Goal: Transaction & Acquisition: Book appointment/travel/reservation

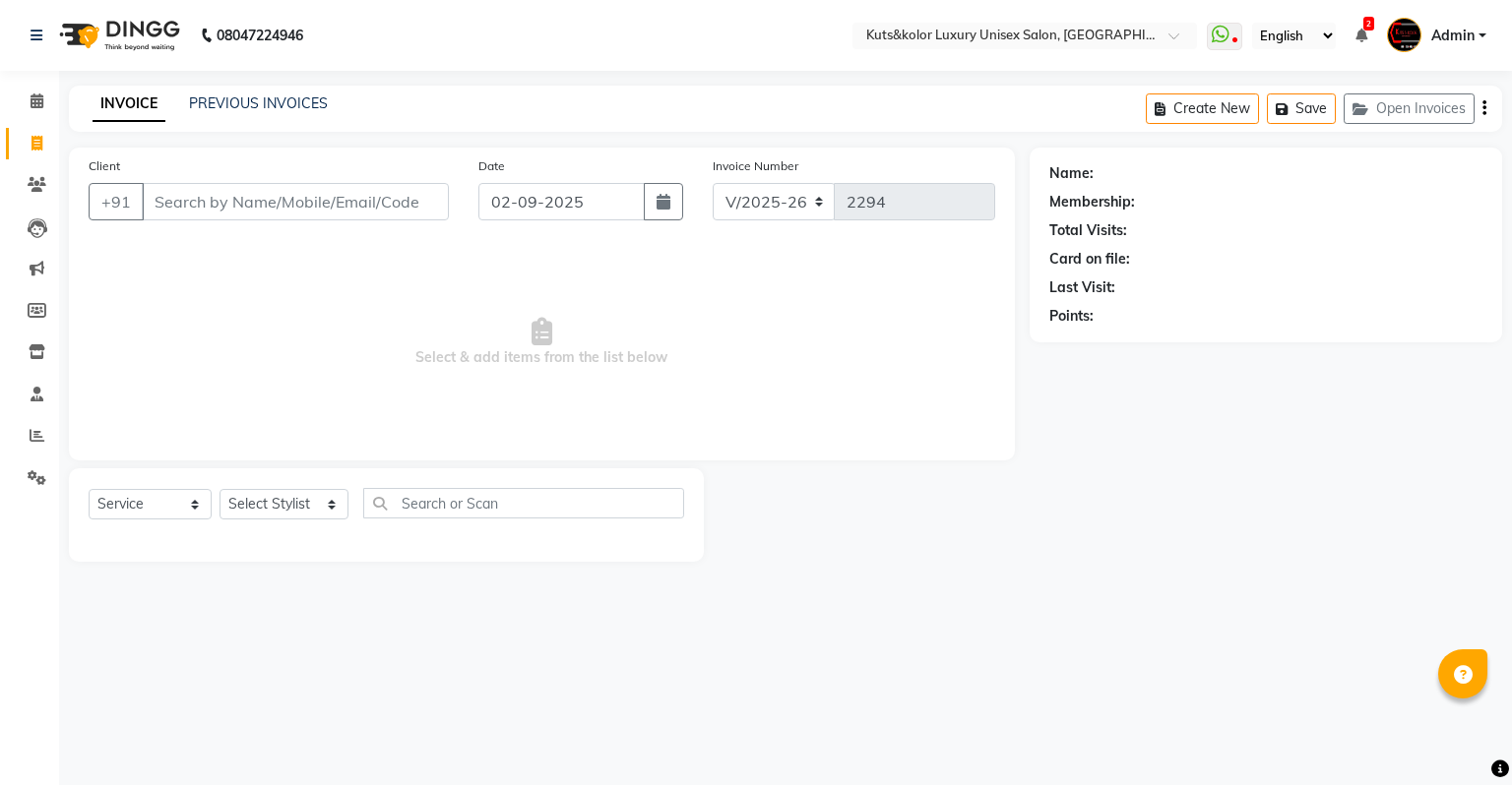
select select "4172"
select select "service"
click at [603, 360] on span "Select & add items from the list below" at bounding box center [541, 342] width 906 height 197
click at [32, 110] on span at bounding box center [37, 101] width 35 height 23
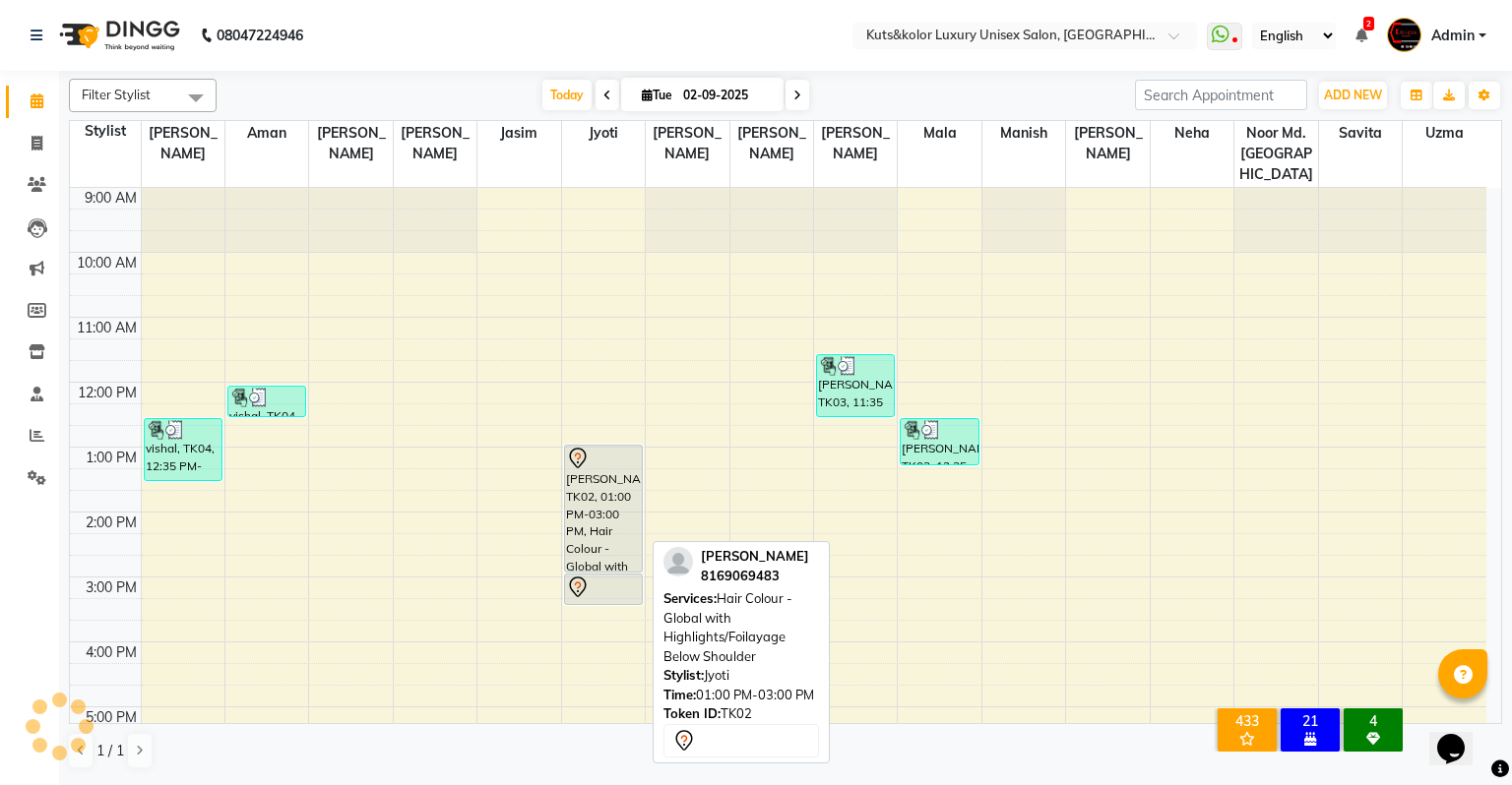
click at [599, 452] on div "[PERSON_NAME], TK02, 01:00 PM-03:00 PM, Hair Colour - Global with Highlights/Fo…" at bounding box center [603, 508] width 76 height 126
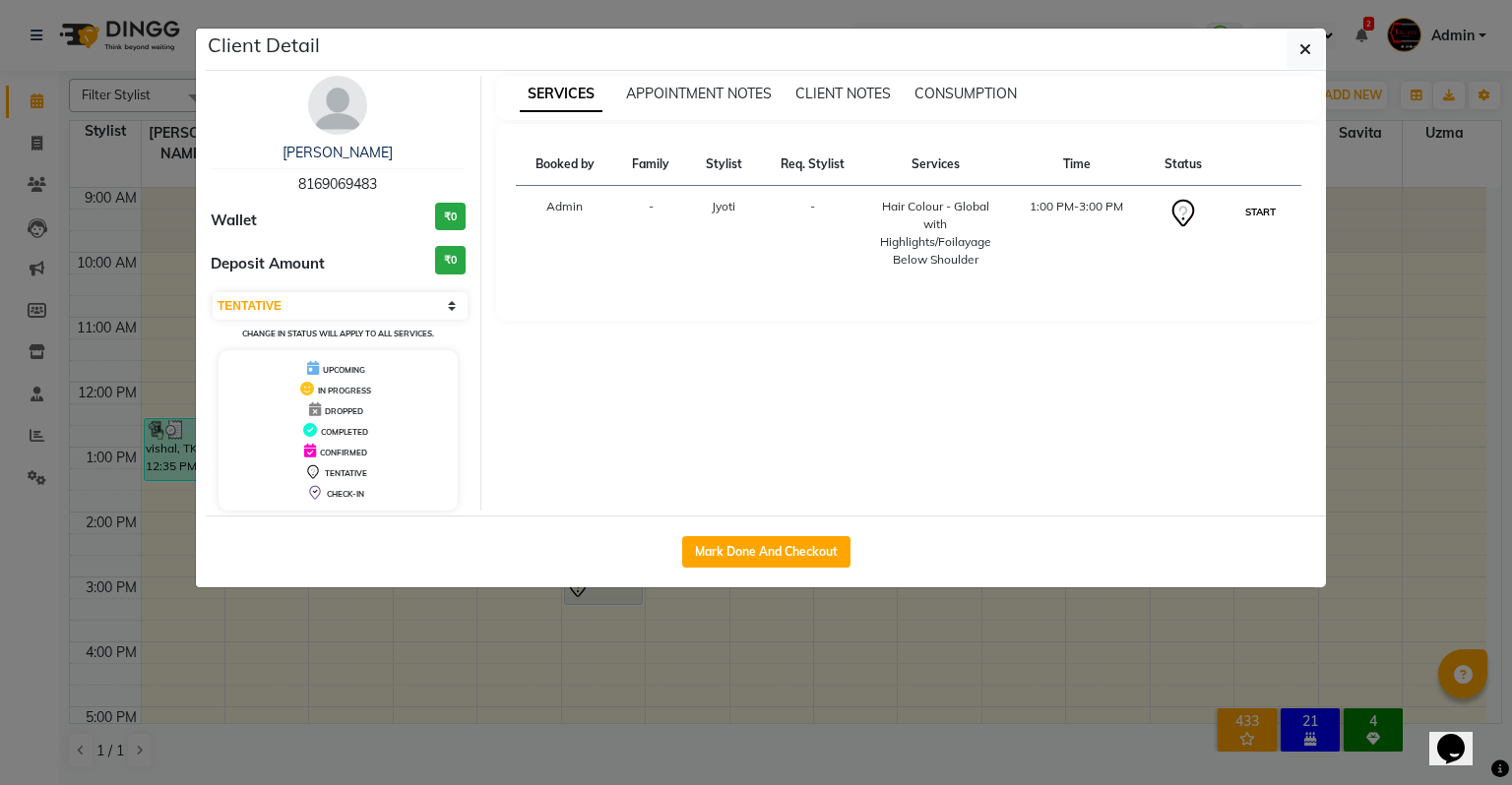
click at [1248, 206] on button "START" at bounding box center [1260, 212] width 41 height 25
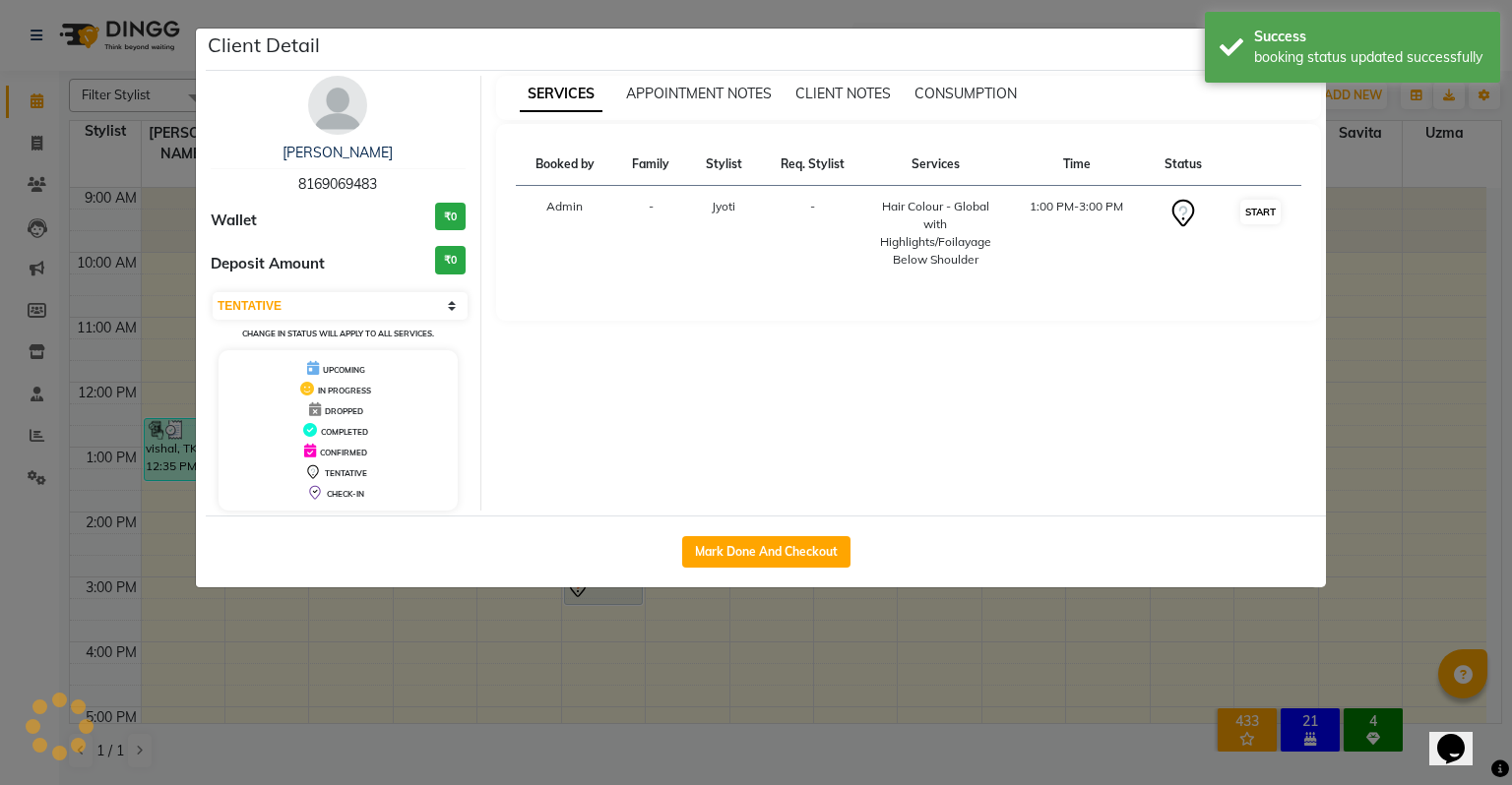
select select "1"
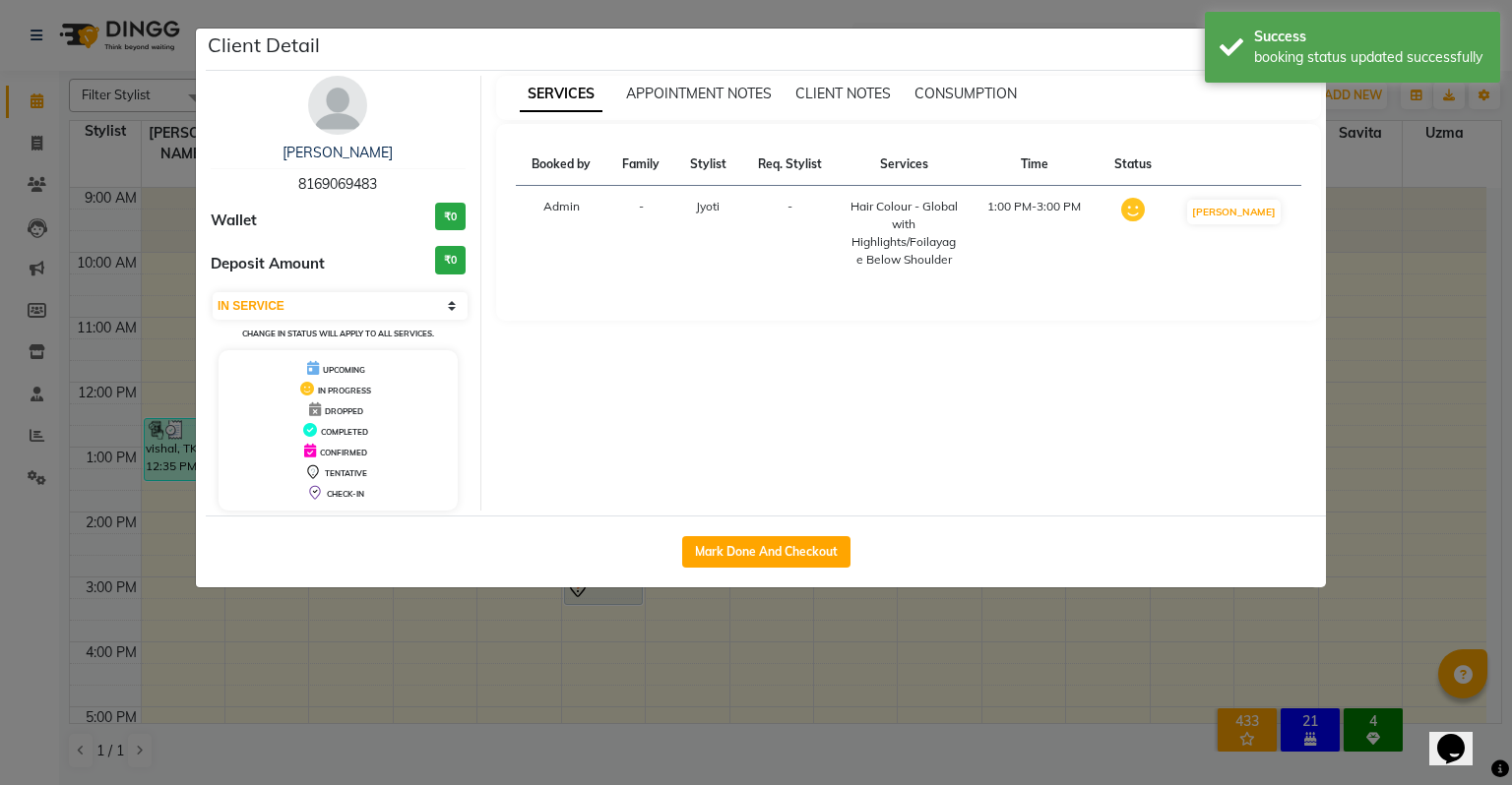
click at [1379, 242] on ngb-modal-window "Client Detail [PERSON_NAME] 8169069483 Wallet ₹0 Deposit Amount ₹0 Select IN SE…" at bounding box center [756, 392] width 1512 height 785
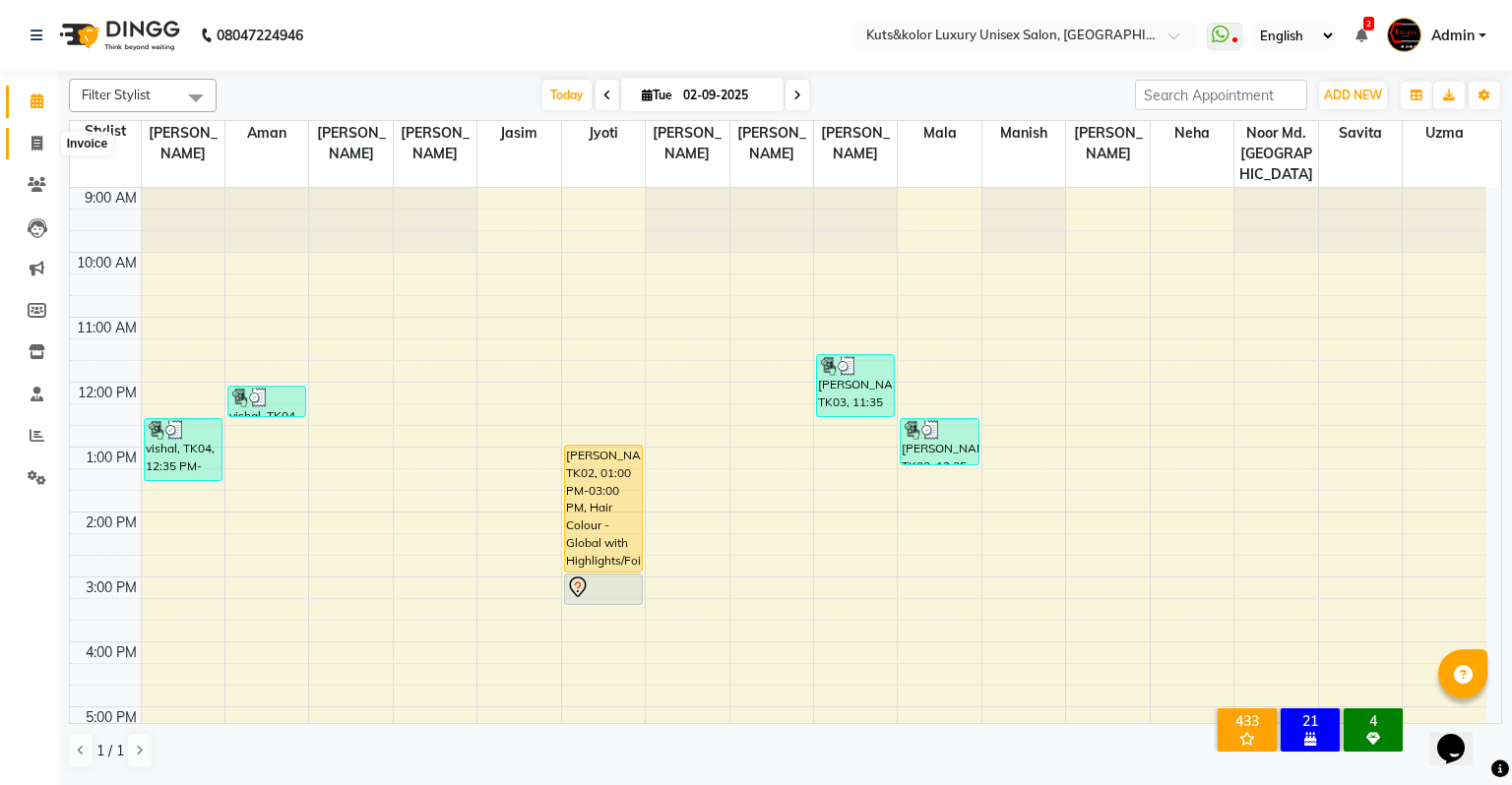
click at [29, 134] on span at bounding box center [37, 144] width 35 height 23
select select "4172"
select select "service"
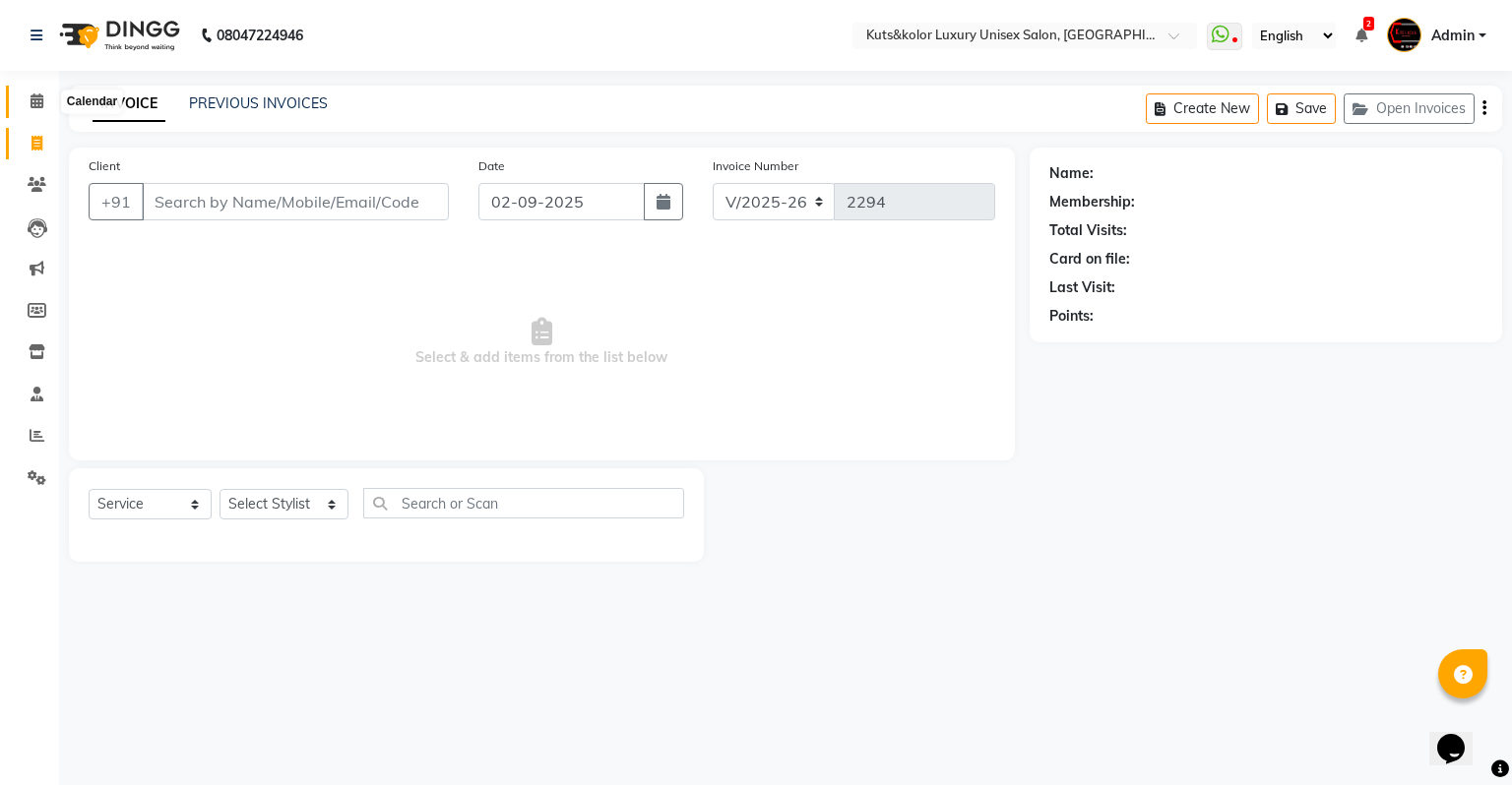
click at [44, 96] on span at bounding box center [37, 101] width 35 height 23
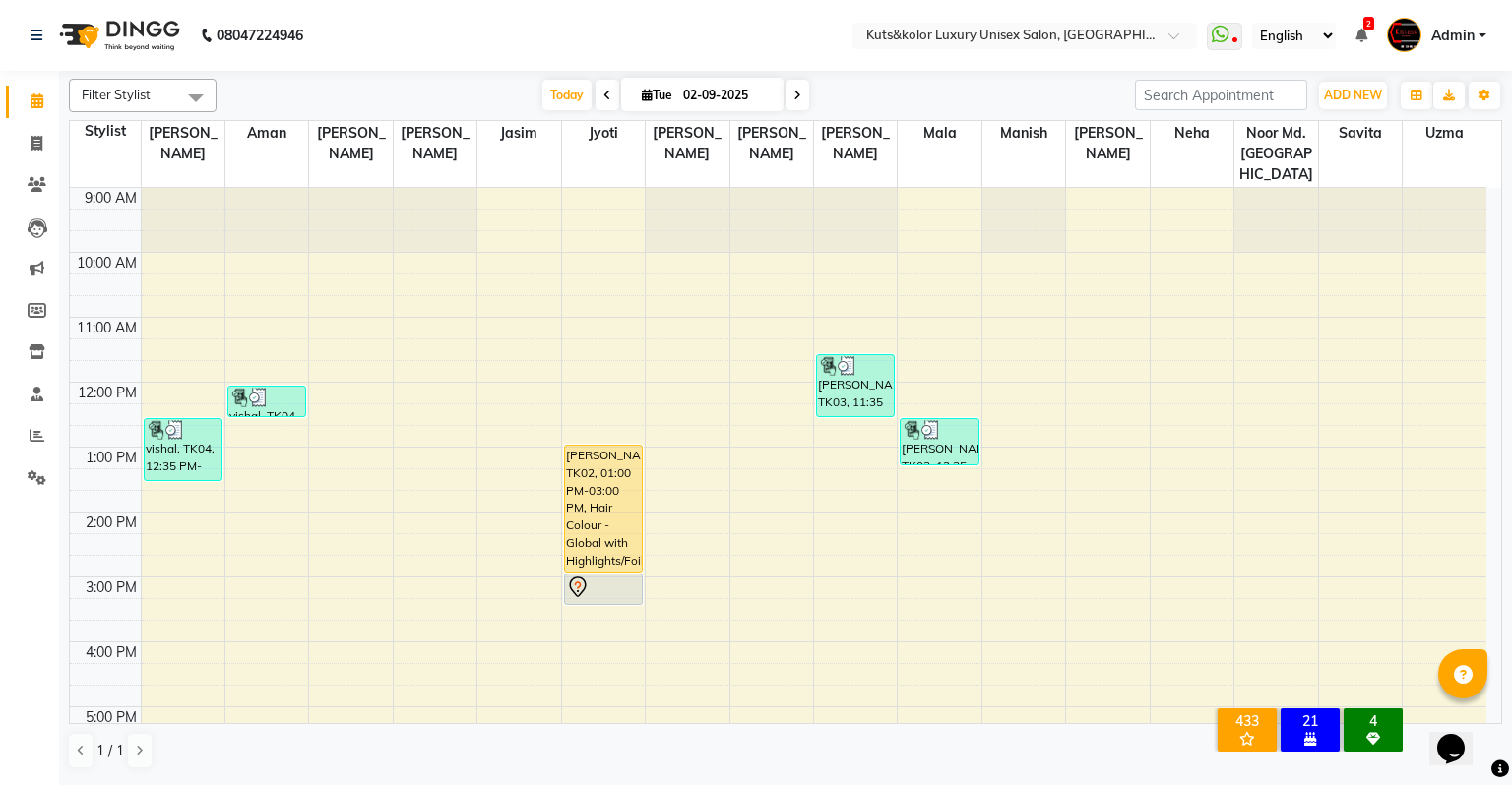
click at [743, 96] on input "02-09-2025" at bounding box center [726, 95] width 98 height 30
select select "9"
select select "2025"
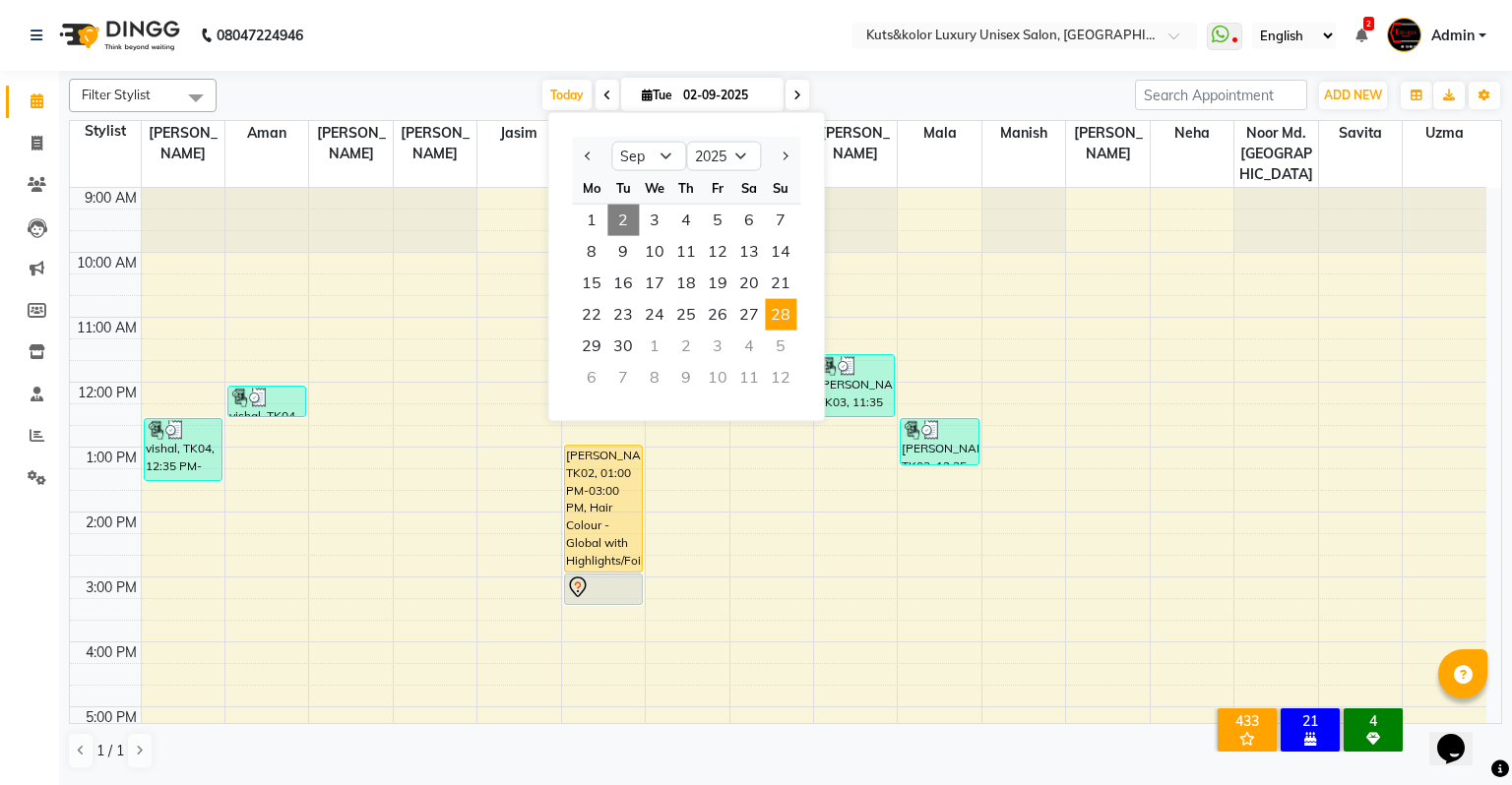
click at [777, 305] on span "28" at bounding box center [780, 315] width 32 height 32
type input "[DATE]"
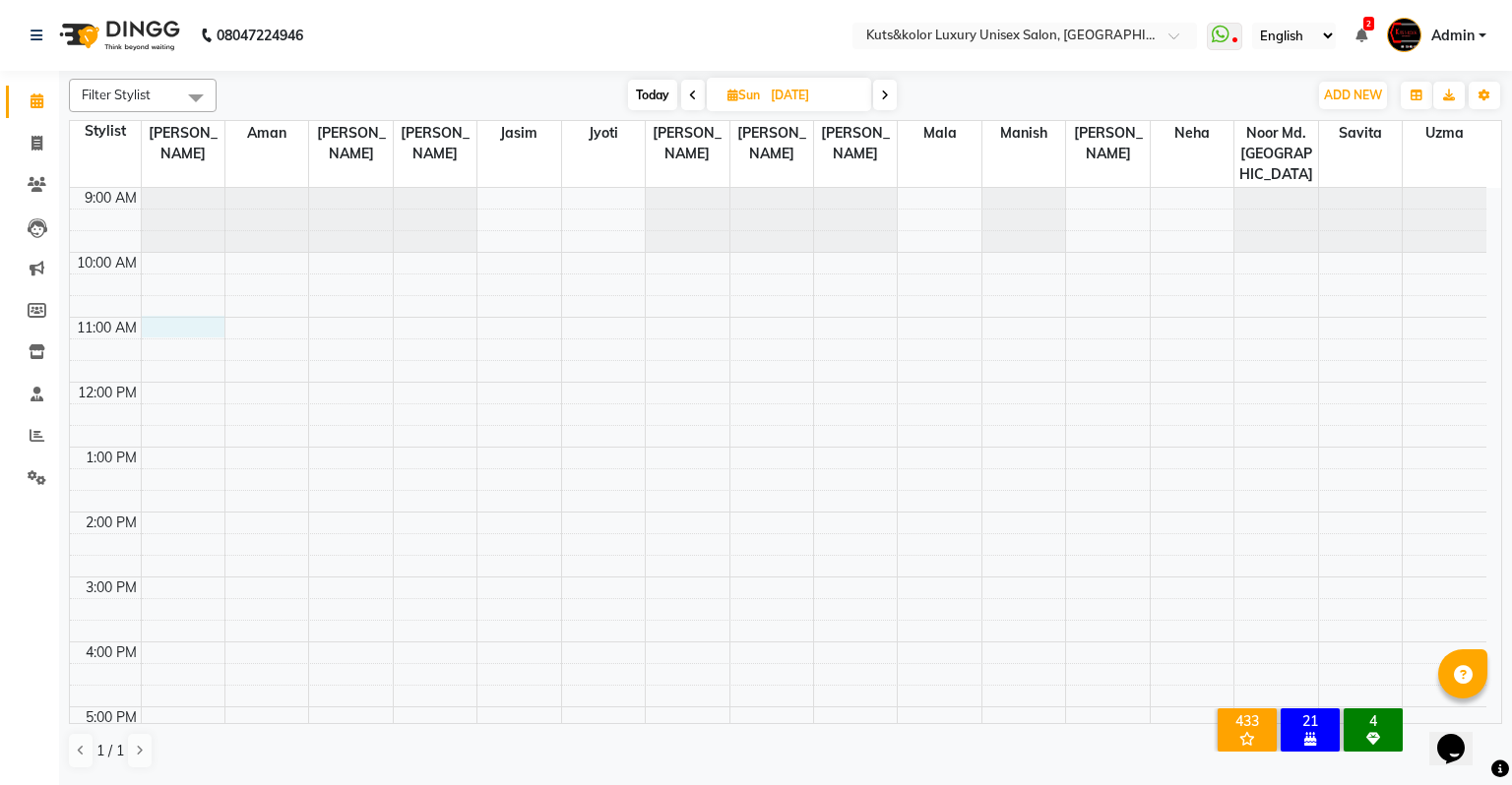
click at [161, 307] on div "9:00 AM 10:00 AM 11:00 AM 12:00 PM 1:00 PM 2:00 PM 3:00 PM 4:00 PM 5:00 PM 6:00…" at bounding box center [777, 610] width 1417 height 843
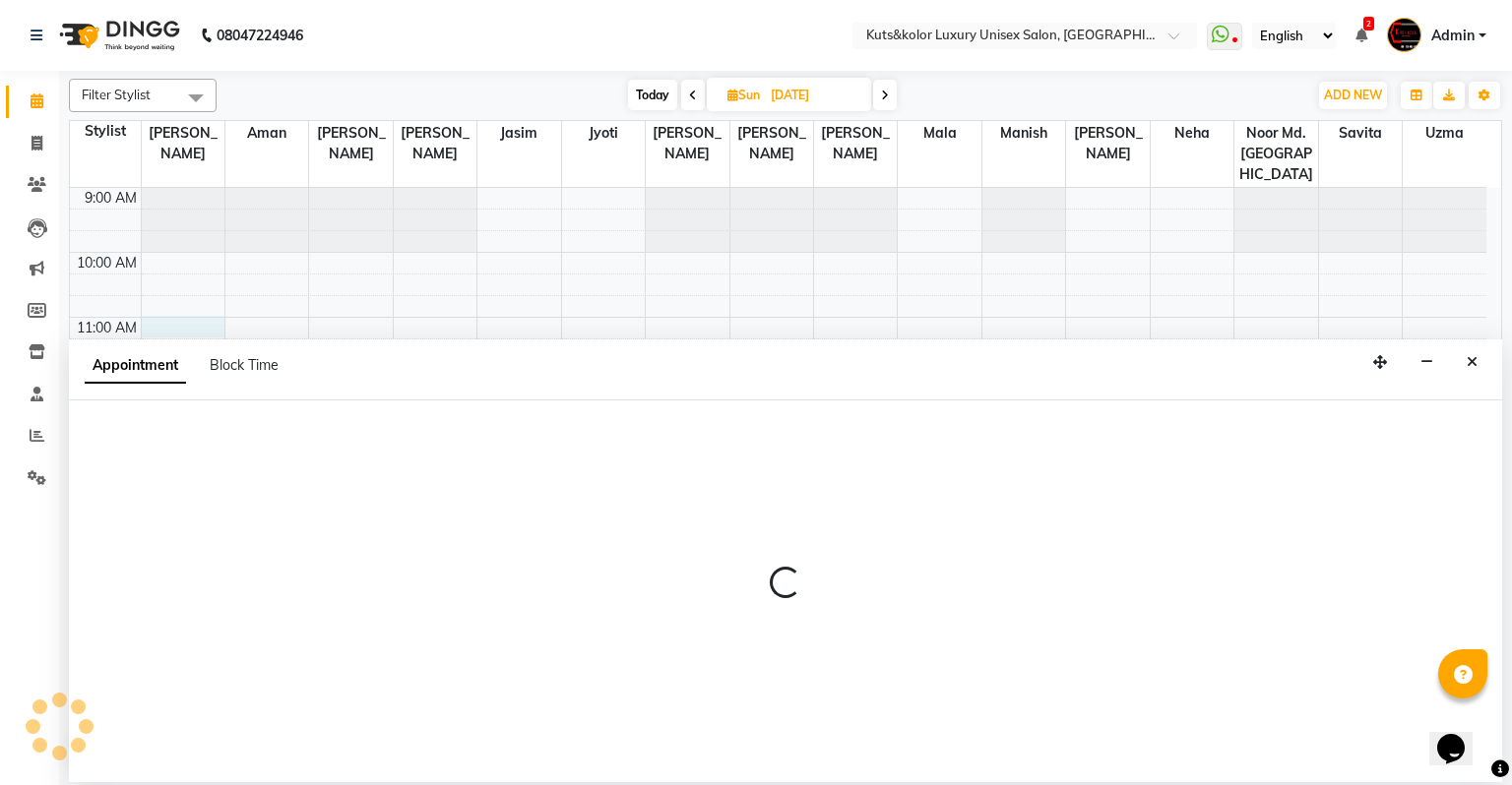
select select "67534"
select select "660"
select select "tentative"
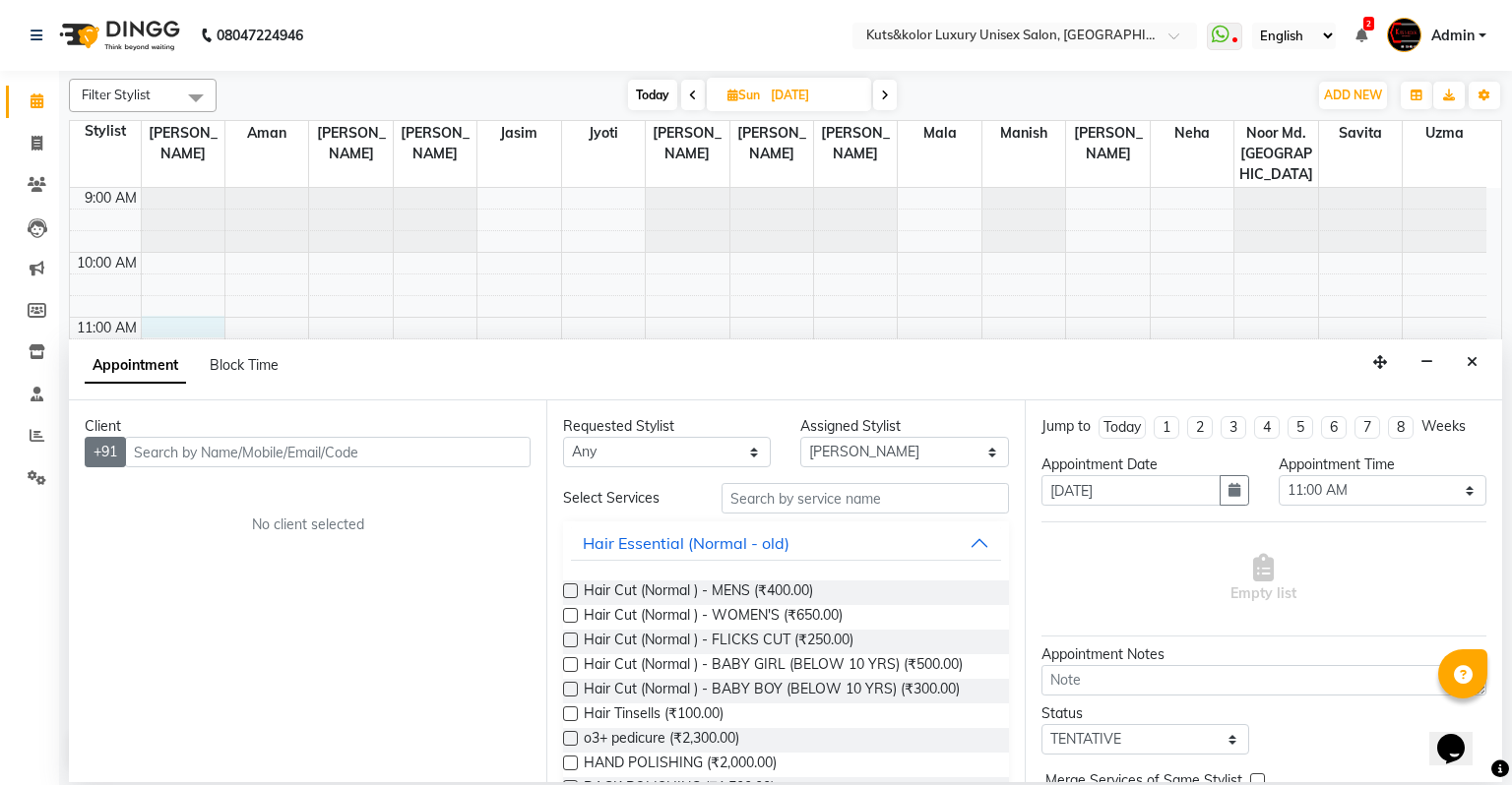
click at [103, 448] on button "+91" at bounding box center [105, 452] width 42 height 31
click at [180, 447] on input "text" at bounding box center [327, 452] width 406 height 31
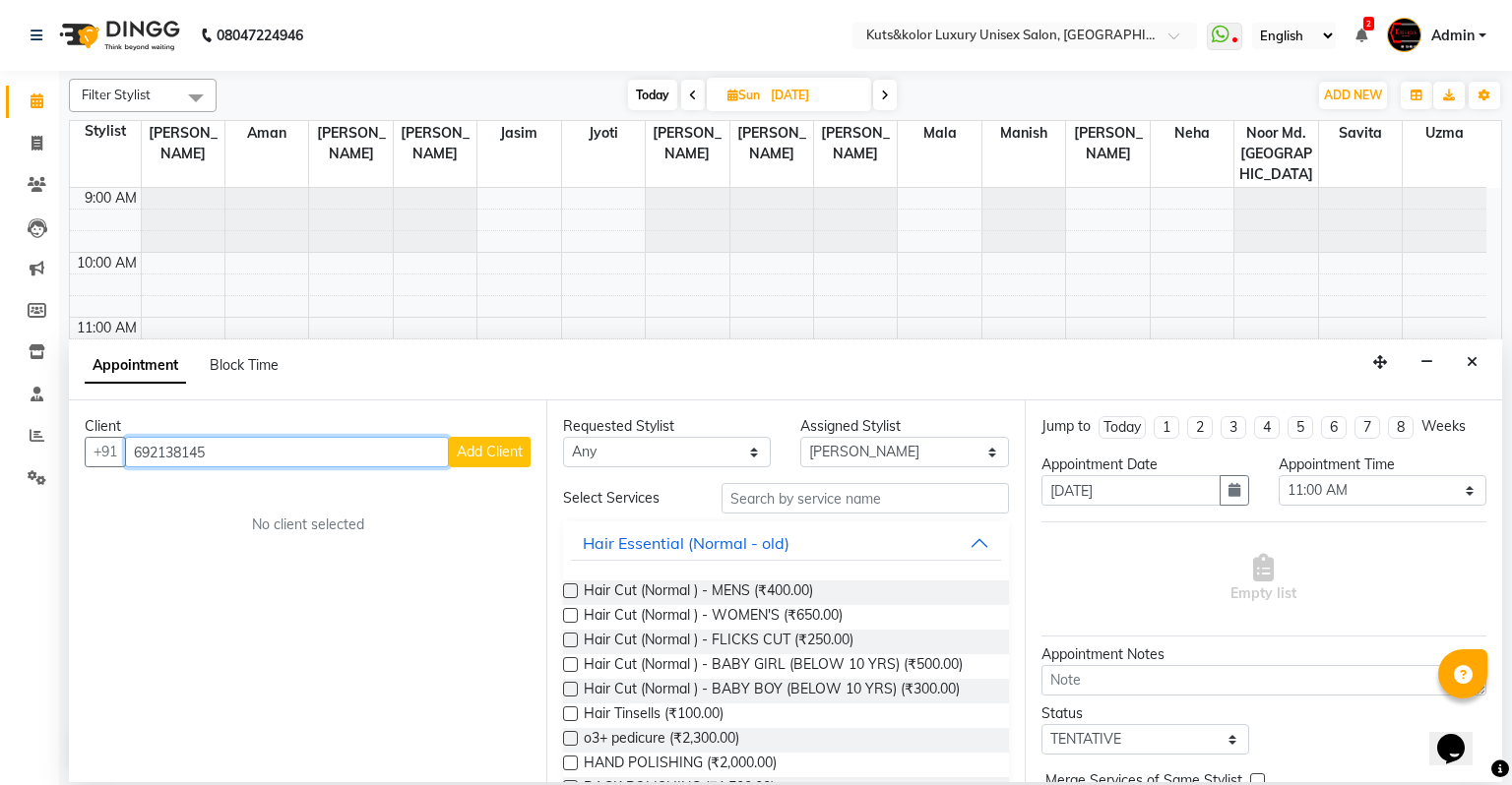
type input "692138145"
click at [484, 451] on span "Add Client" at bounding box center [490, 452] width 66 height 18
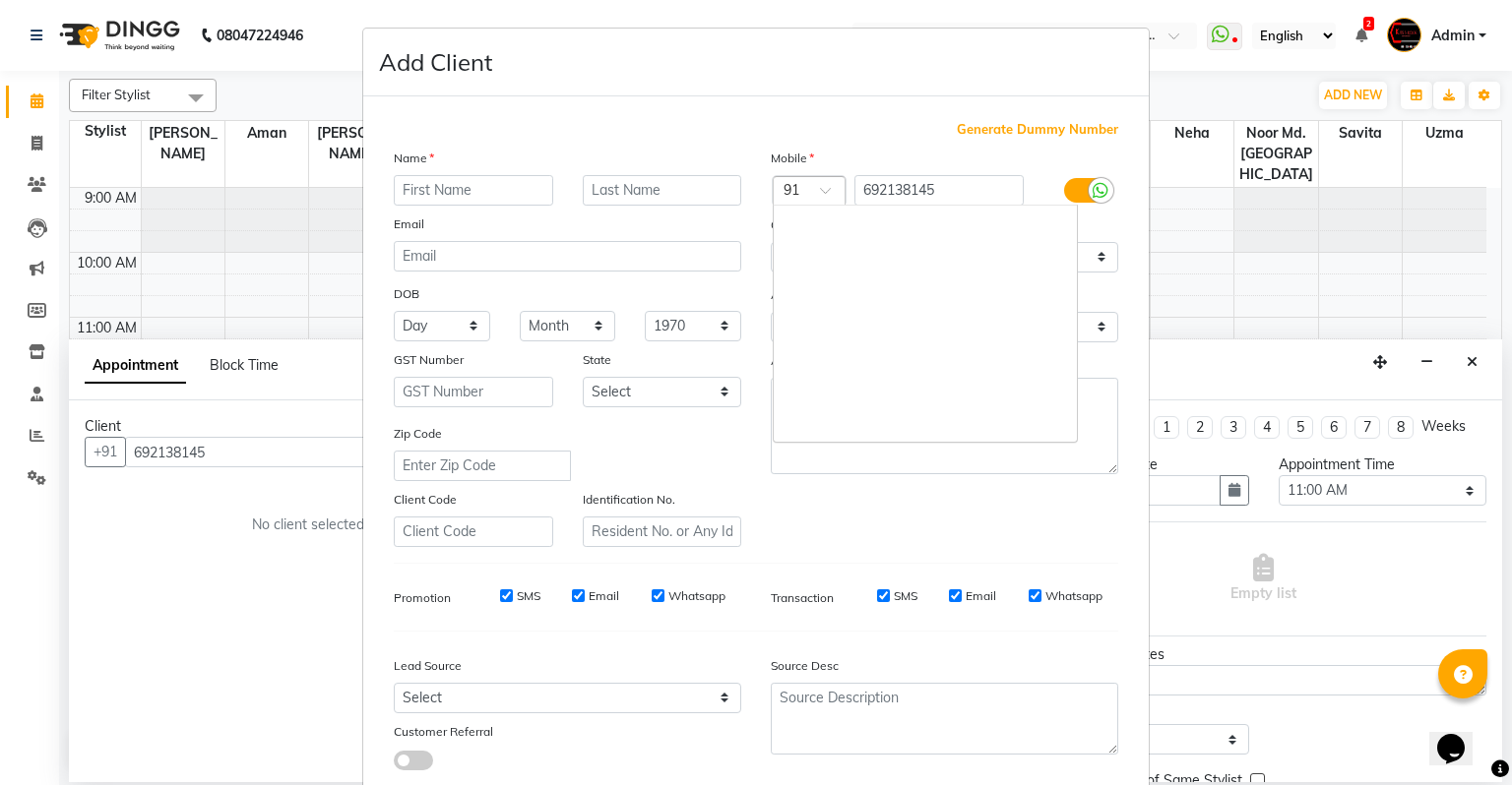
click at [808, 187] on div at bounding box center [808, 192] width 70 height 21
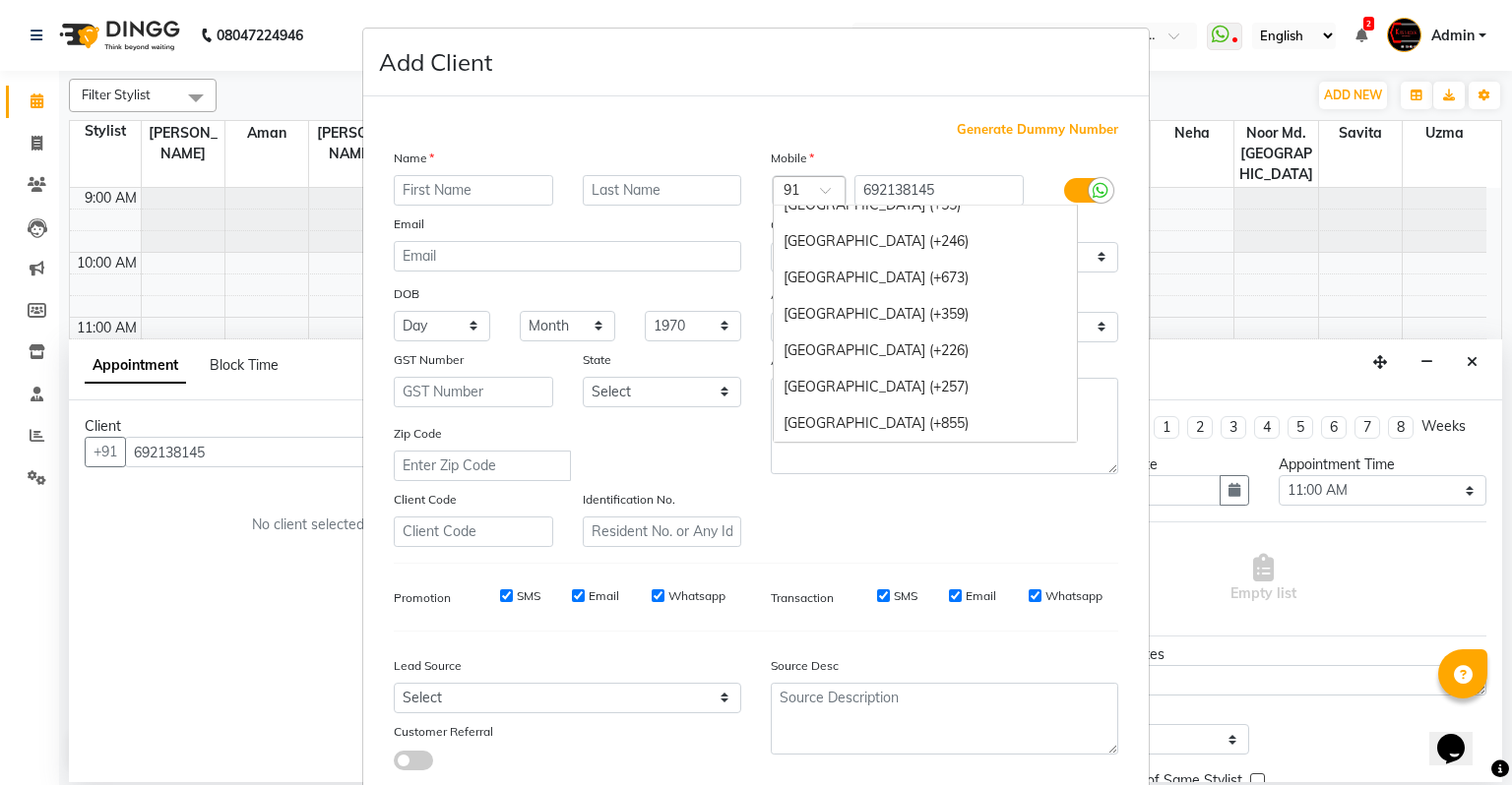
scroll to position [1114, 0]
click at [888, 306] on div "[GEOGRAPHIC_DATA] (+226)" at bounding box center [925, 311] width 303 height 37
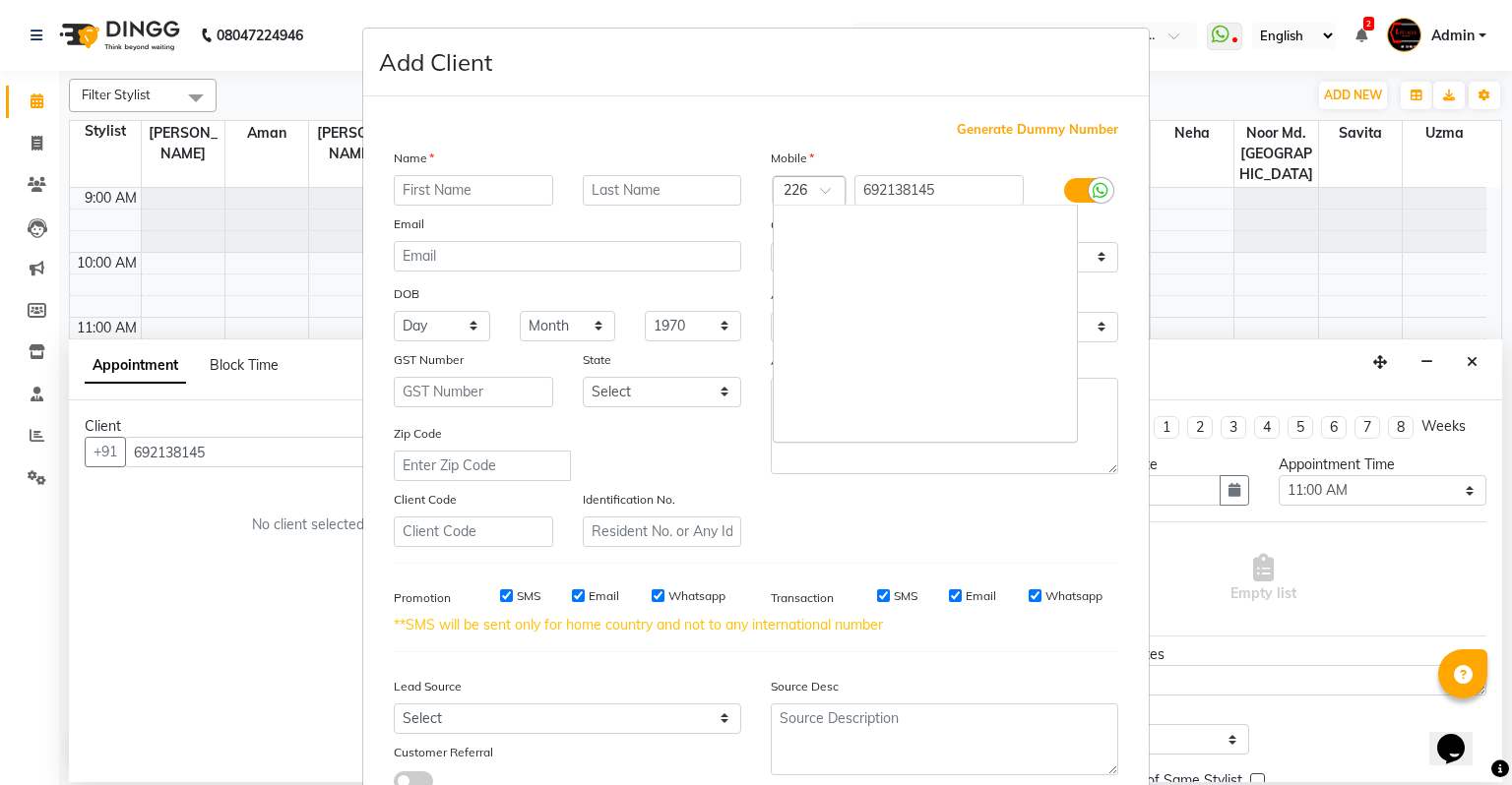
scroll to position [1200, 0]
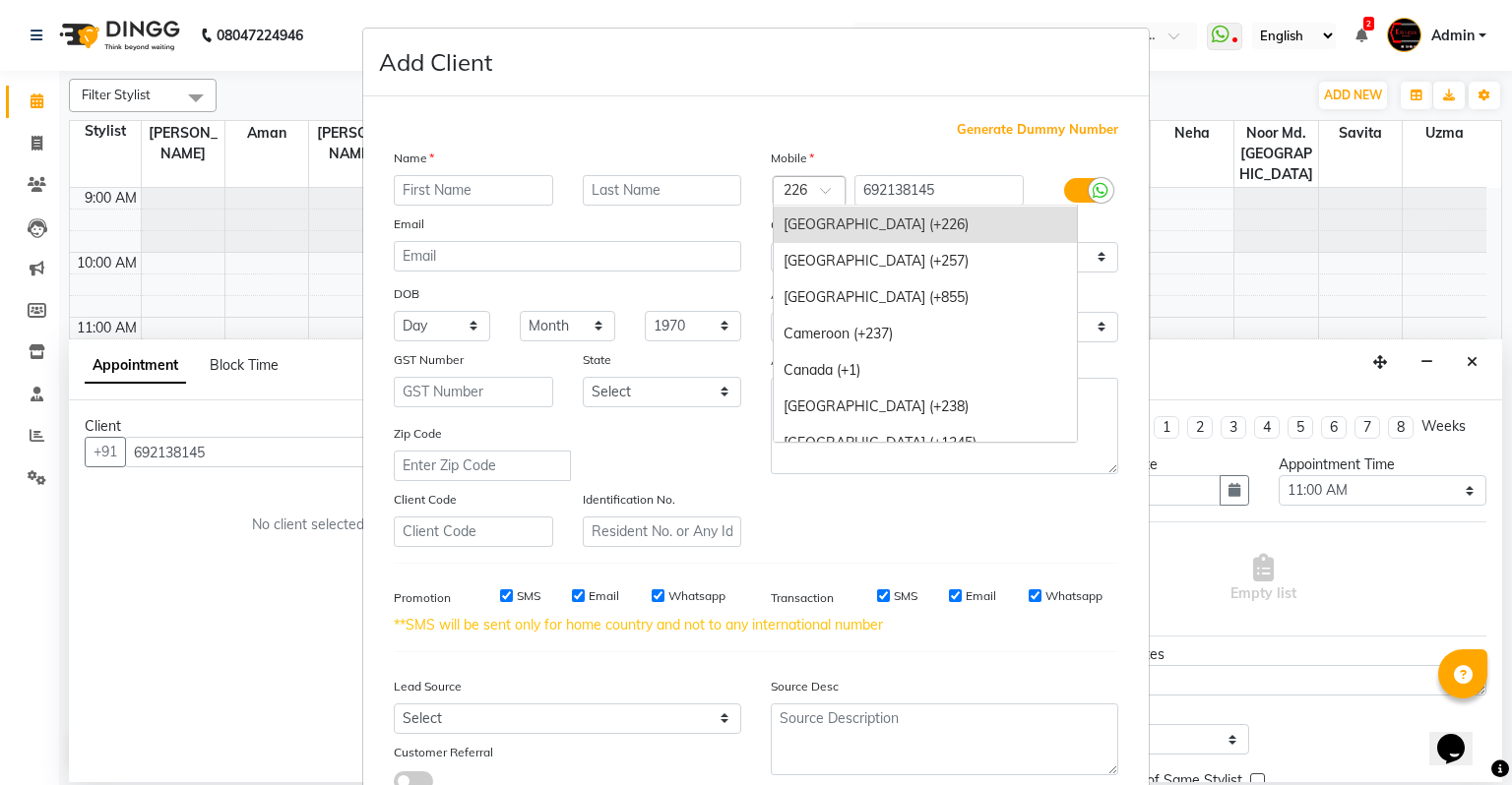
click at [796, 180] on div "× 226" at bounding box center [795, 190] width 24 height 21
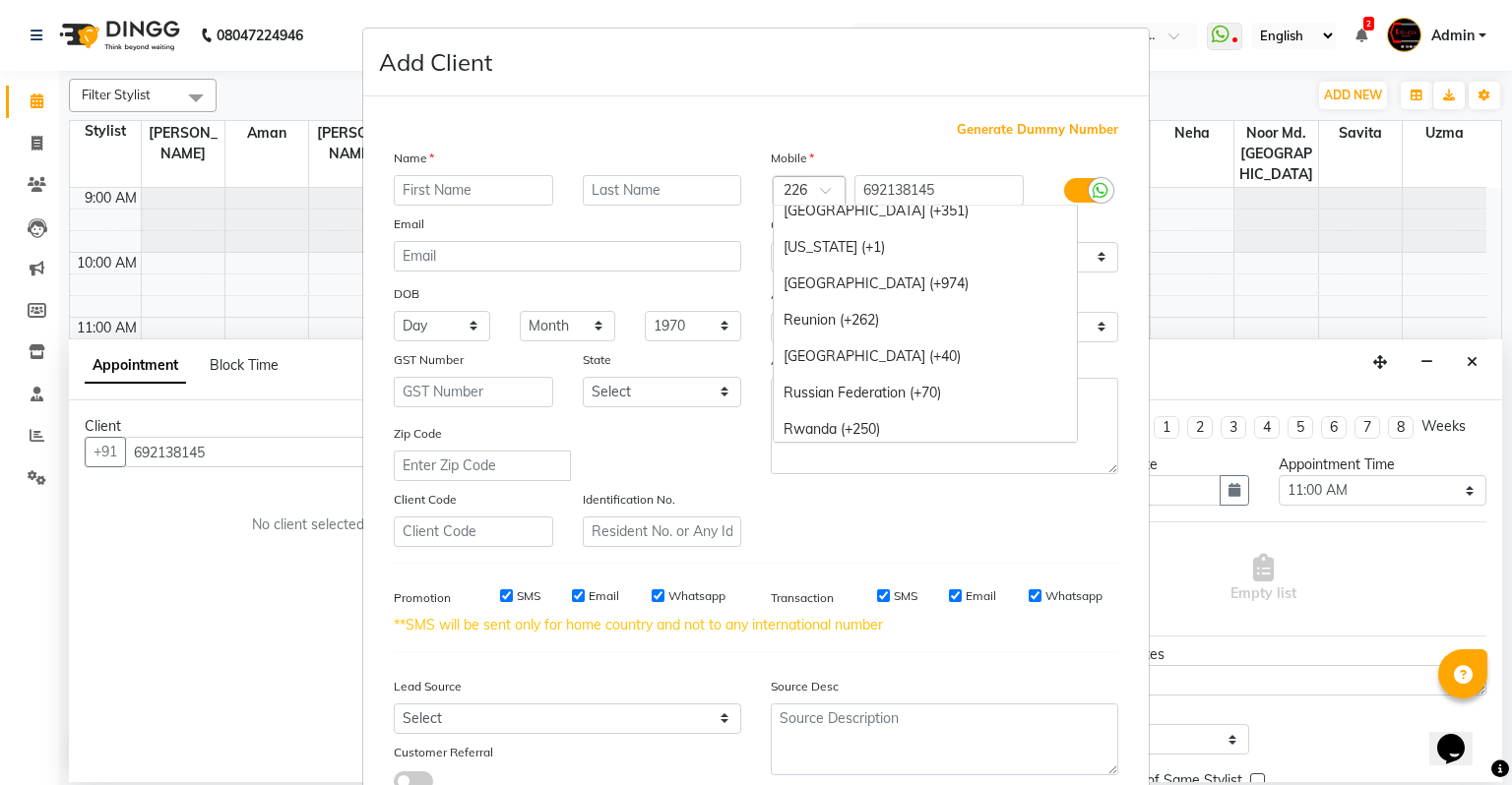
scroll to position [6252, 0]
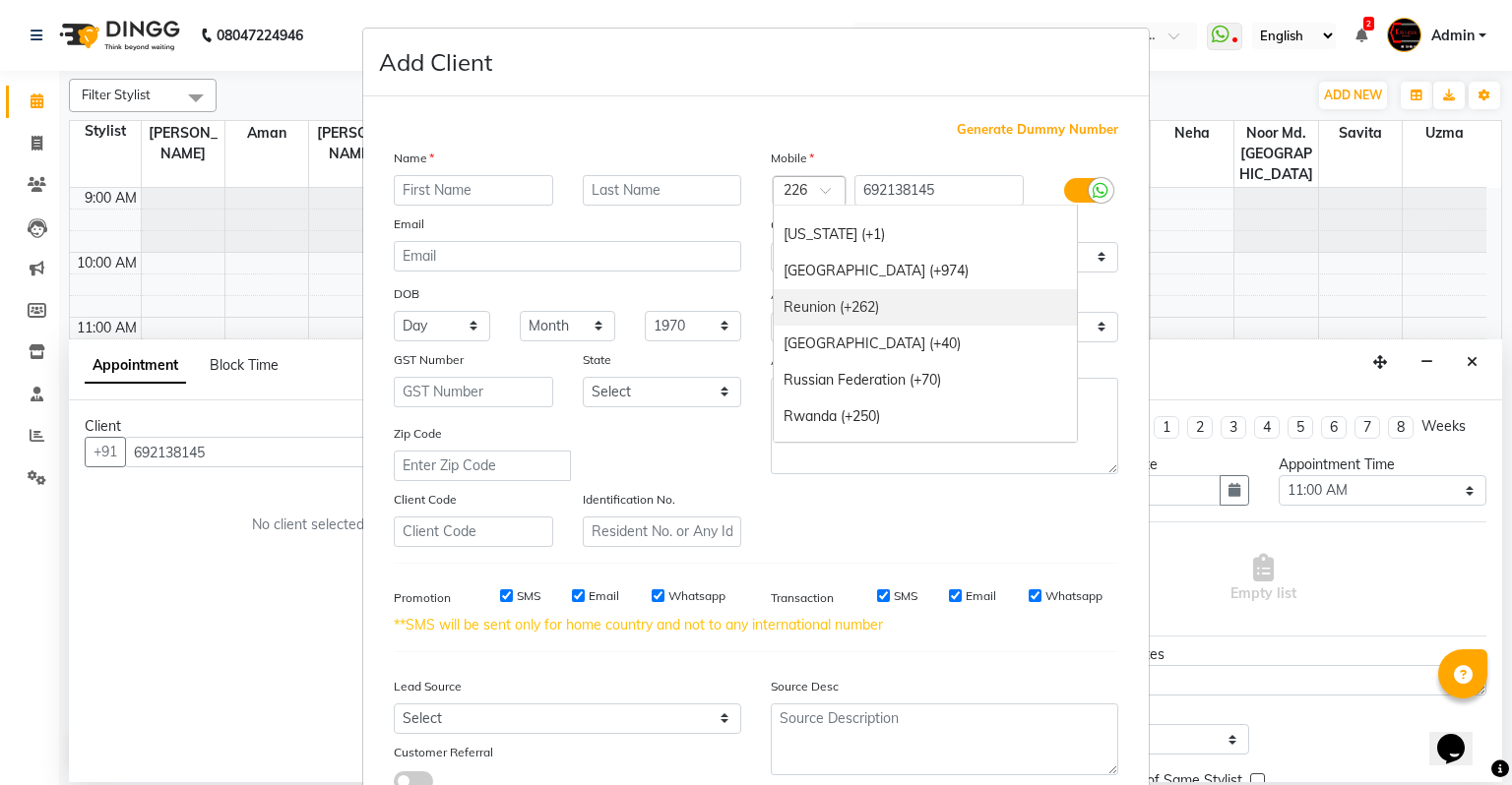
click at [872, 305] on div "Reunion (+262)" at bounding box center [925, 307] width 303 height 37
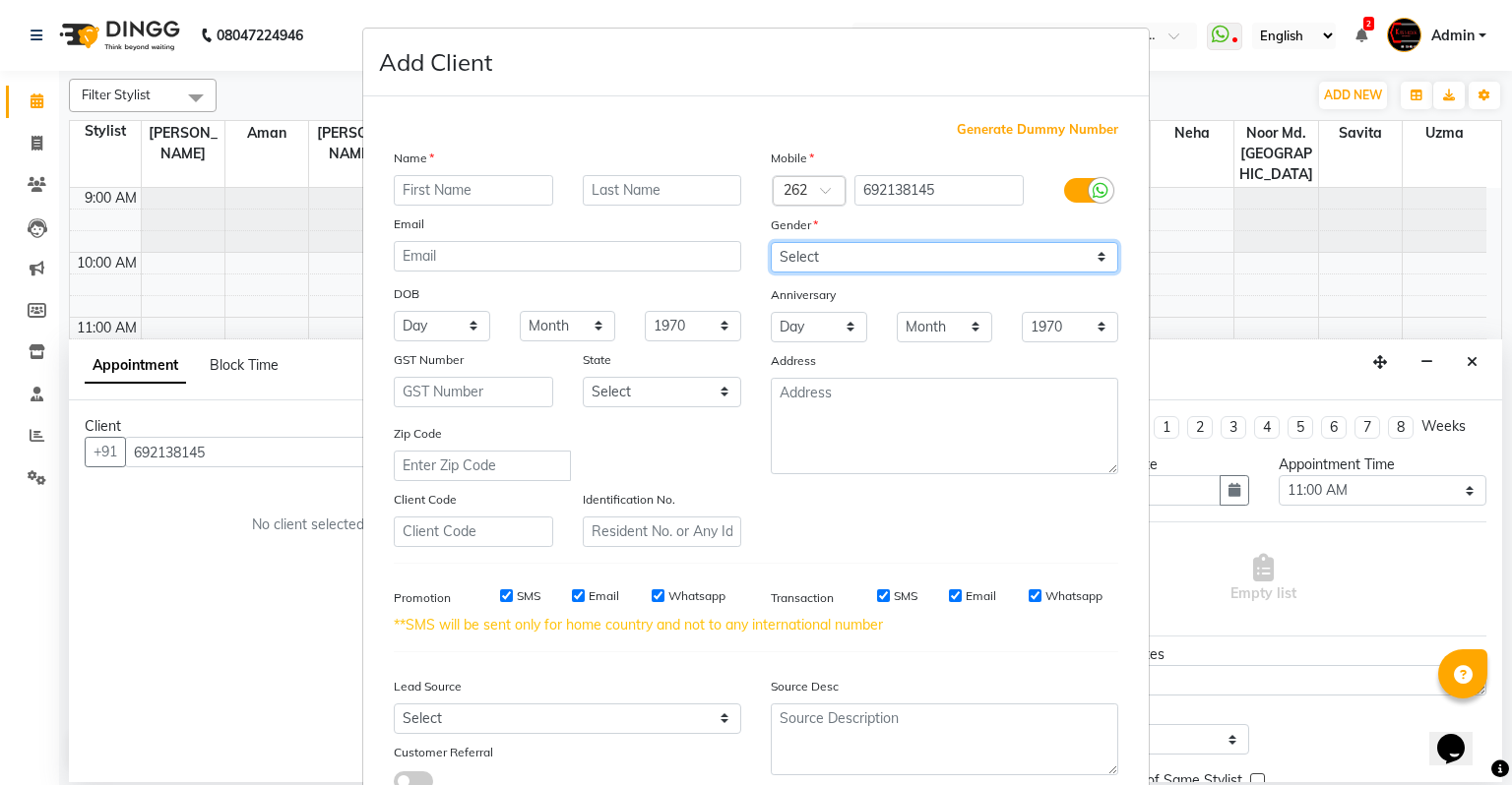
click at [831, 246] on select "Select [DEMOGRAPHIC_DATA] [DEMOGRAPHIC_DATA] Other Prefer Not To Say" at bounding box center [944, 257] width 347 height 31
select select "[DEMOGRAPHIC_DATA]"
click at [770, 243] on select "Select [DEMOGRAPHIC_DATA] [DEMOGRAPHIC_DATA] Other Prefer Not To Say" at bounding box center [944, 257] width 347 height 31
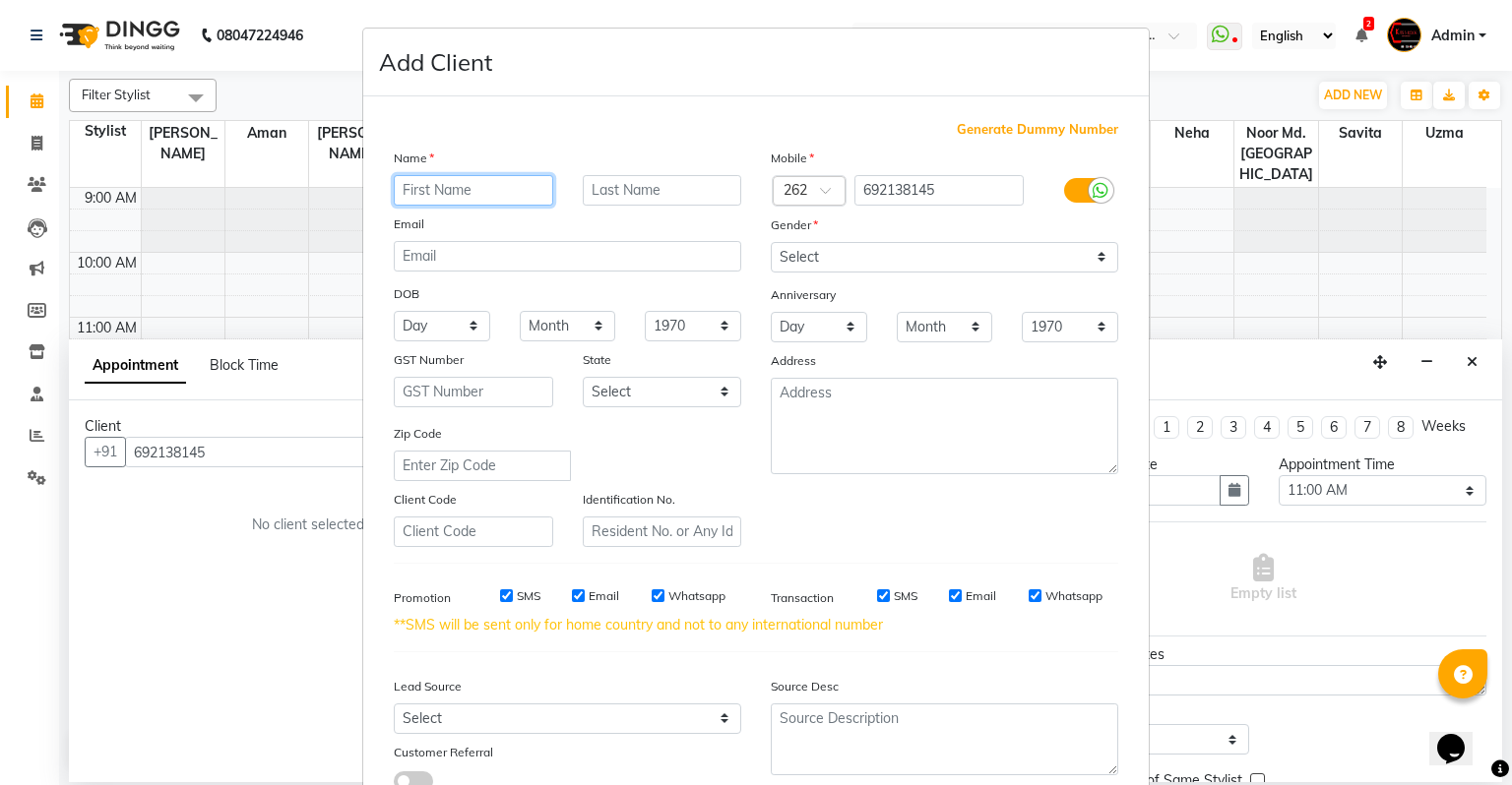
click at [451, 196] on input "text" at bounding box center [473, 190] width 160 height 31
type input "[PERSON_NAME]"
click at [628, 189] on input "text" at bounding box center [662, 190] width 160 height 31
type input "abas"
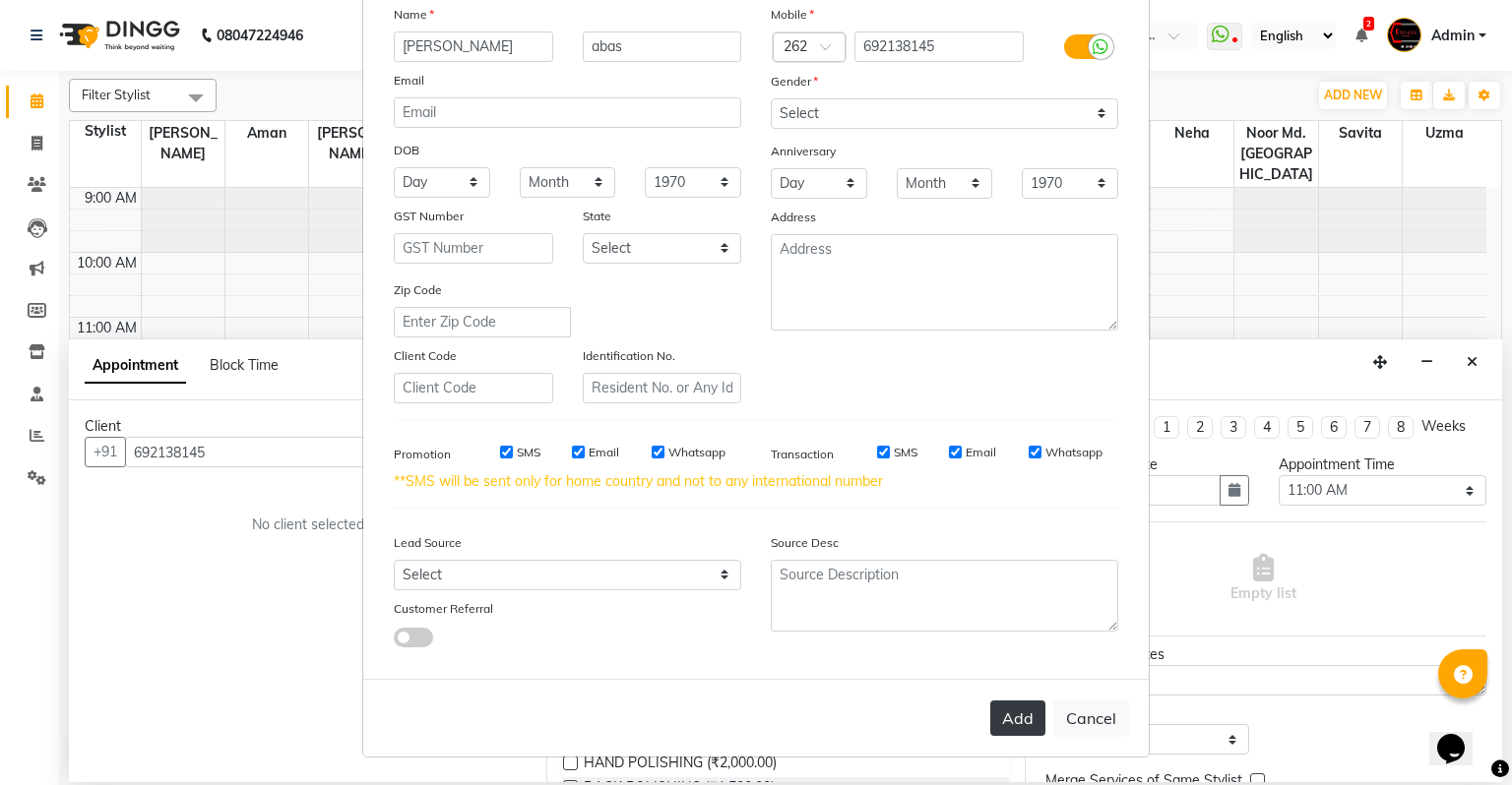
click at [1017, 727] on button "Add" at bounding box center [1018, 719] width 56 height 36
select select
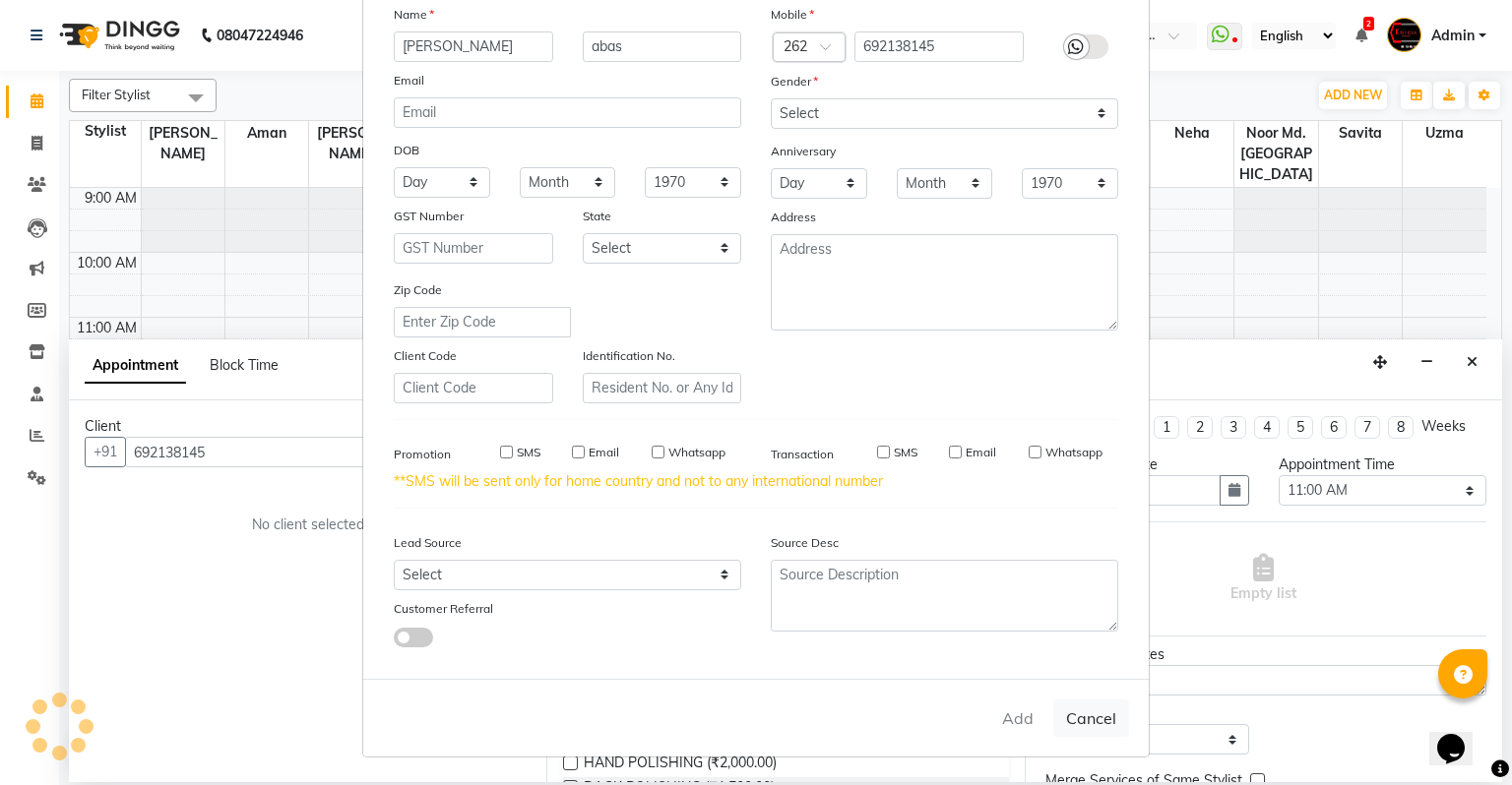
select select
checkbox input "false"
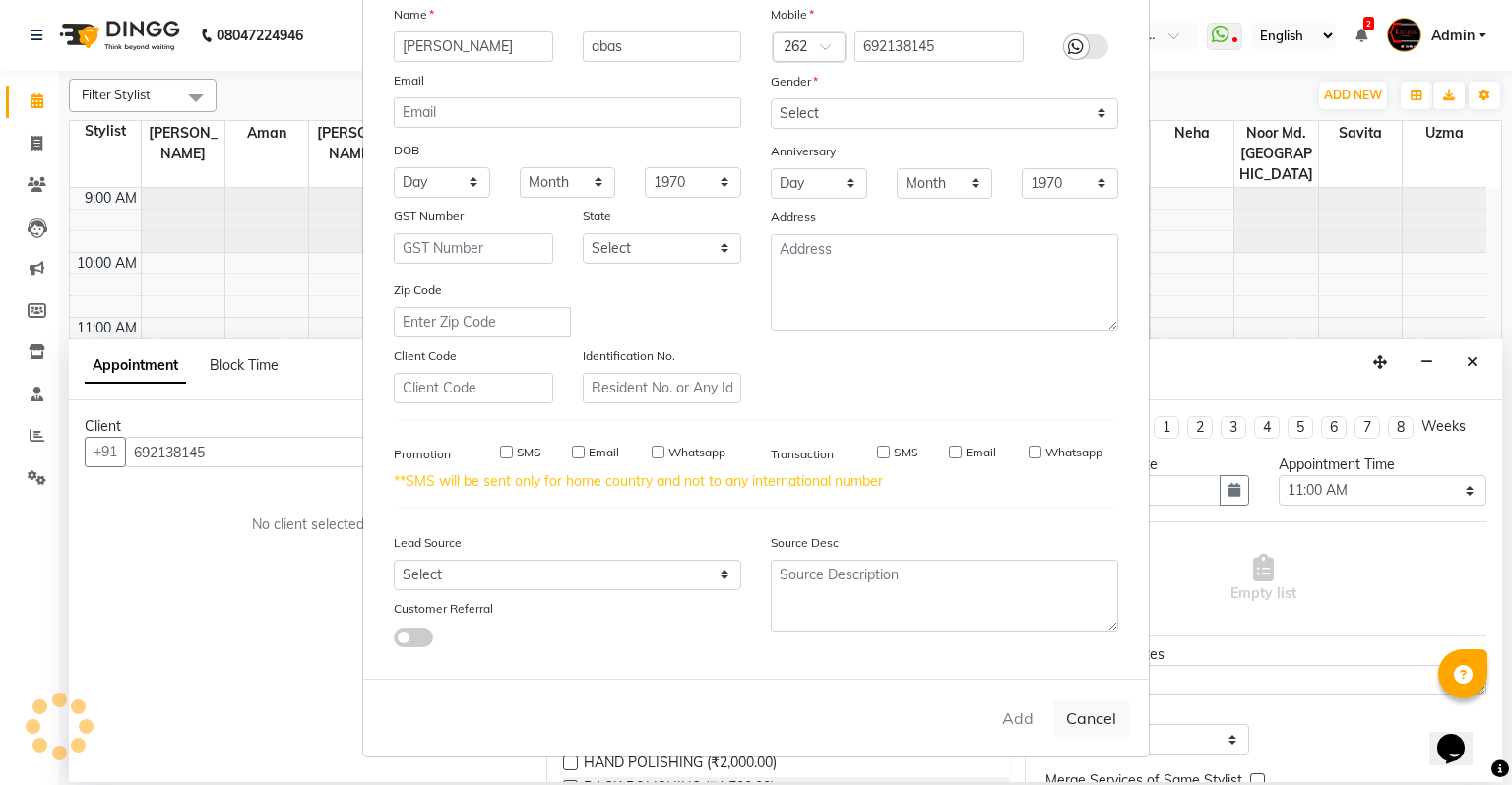
checkbox input "false"
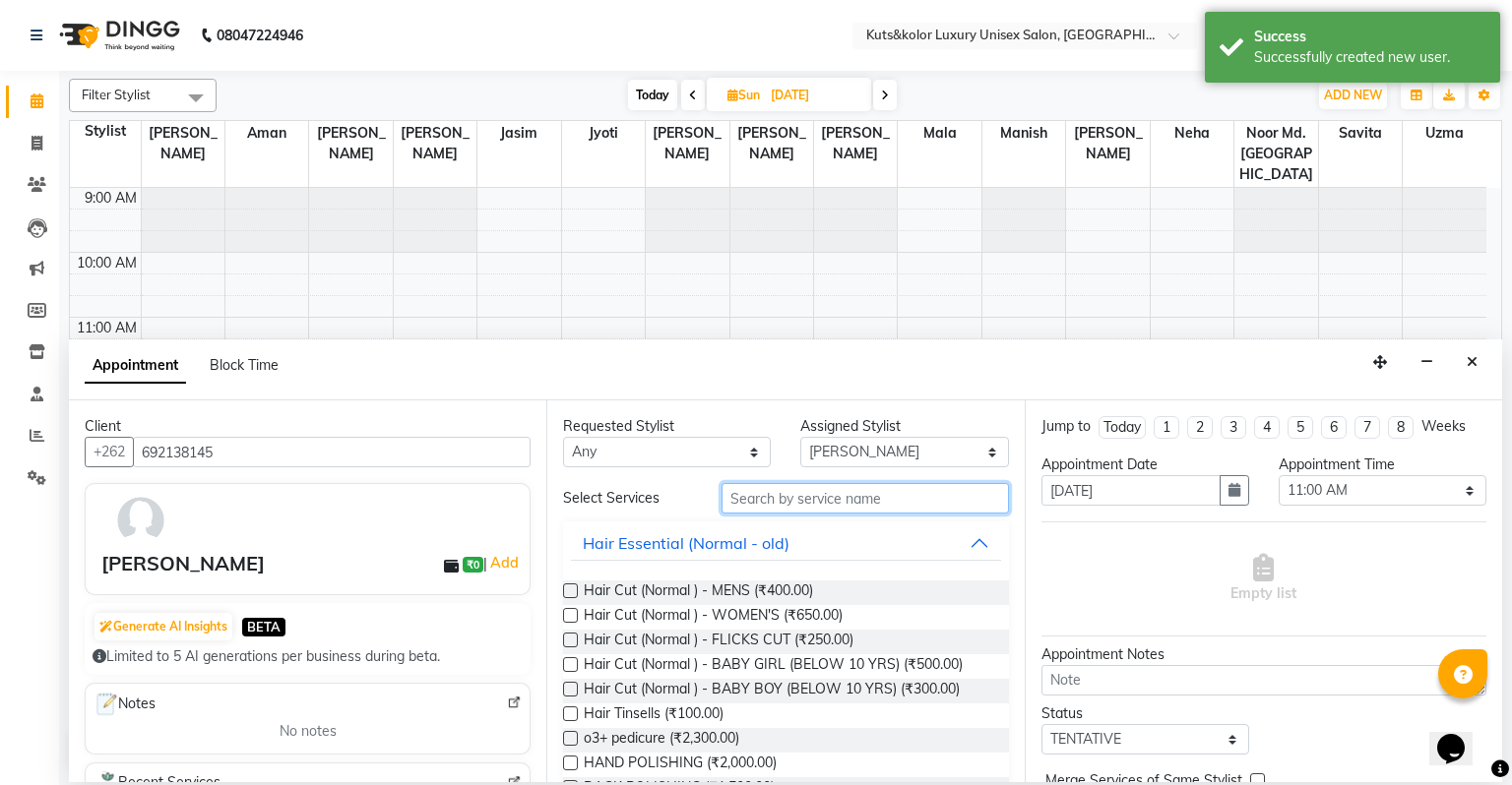
click at [811, 500] on input "text" at bounding box center [866, 498] width 288 height 31
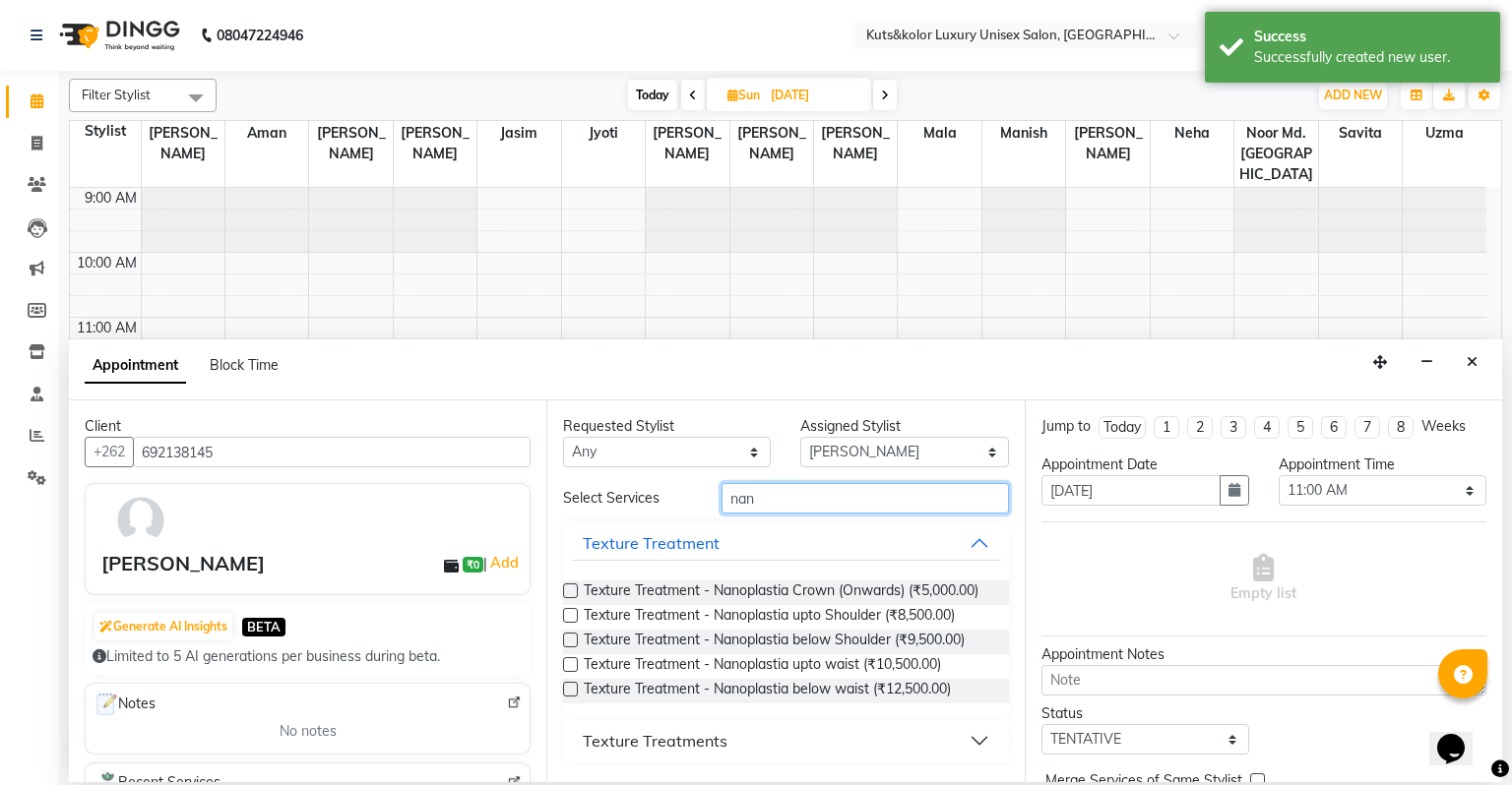
type input "nan"
click at [567, 617] on label at bounding box center [570, 616] width 15 height 15
click at [567, 617] on input "checkbox" at bounding box center [569, 617] width 13 height 13
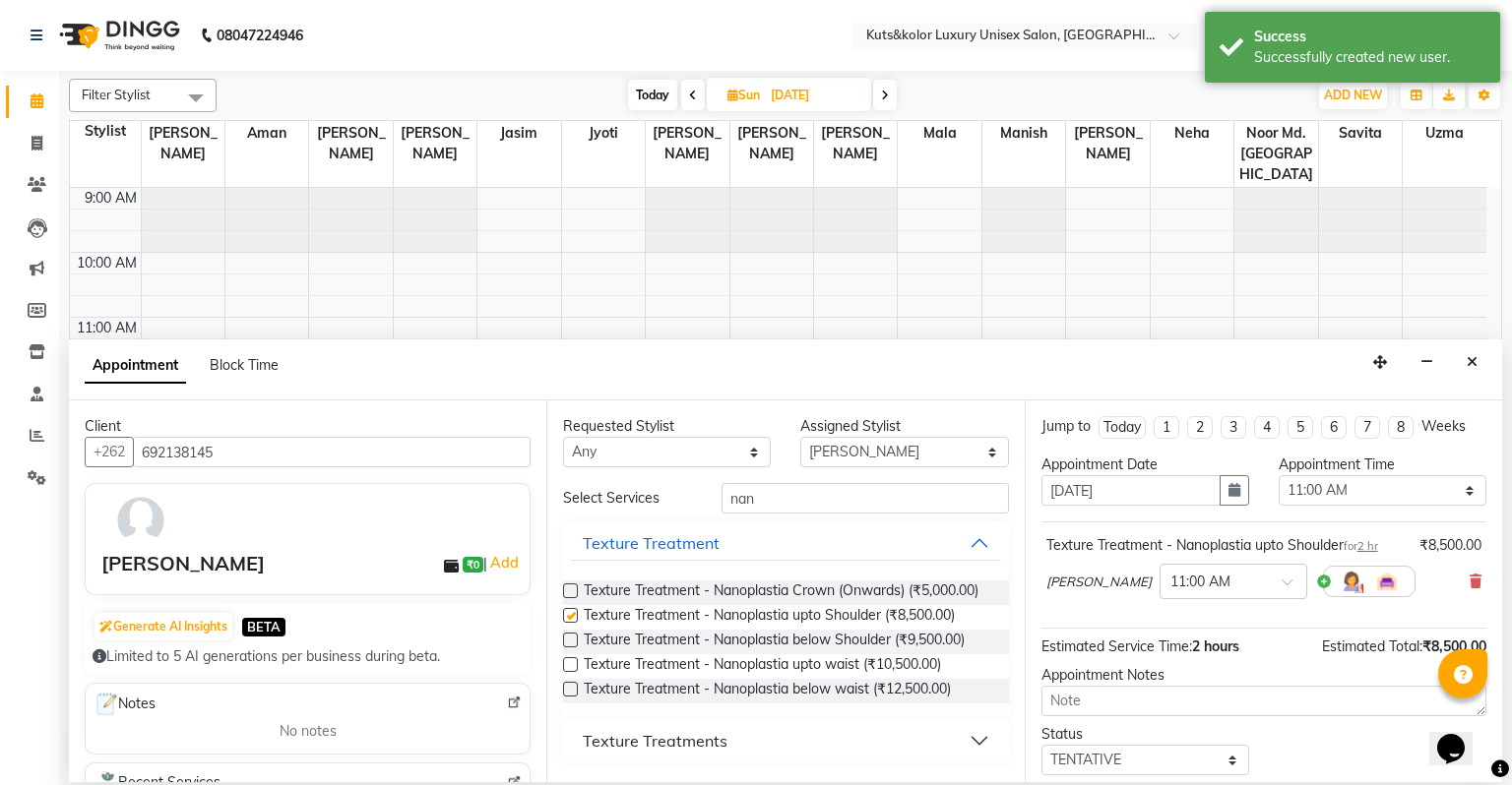
checkbox input "false"
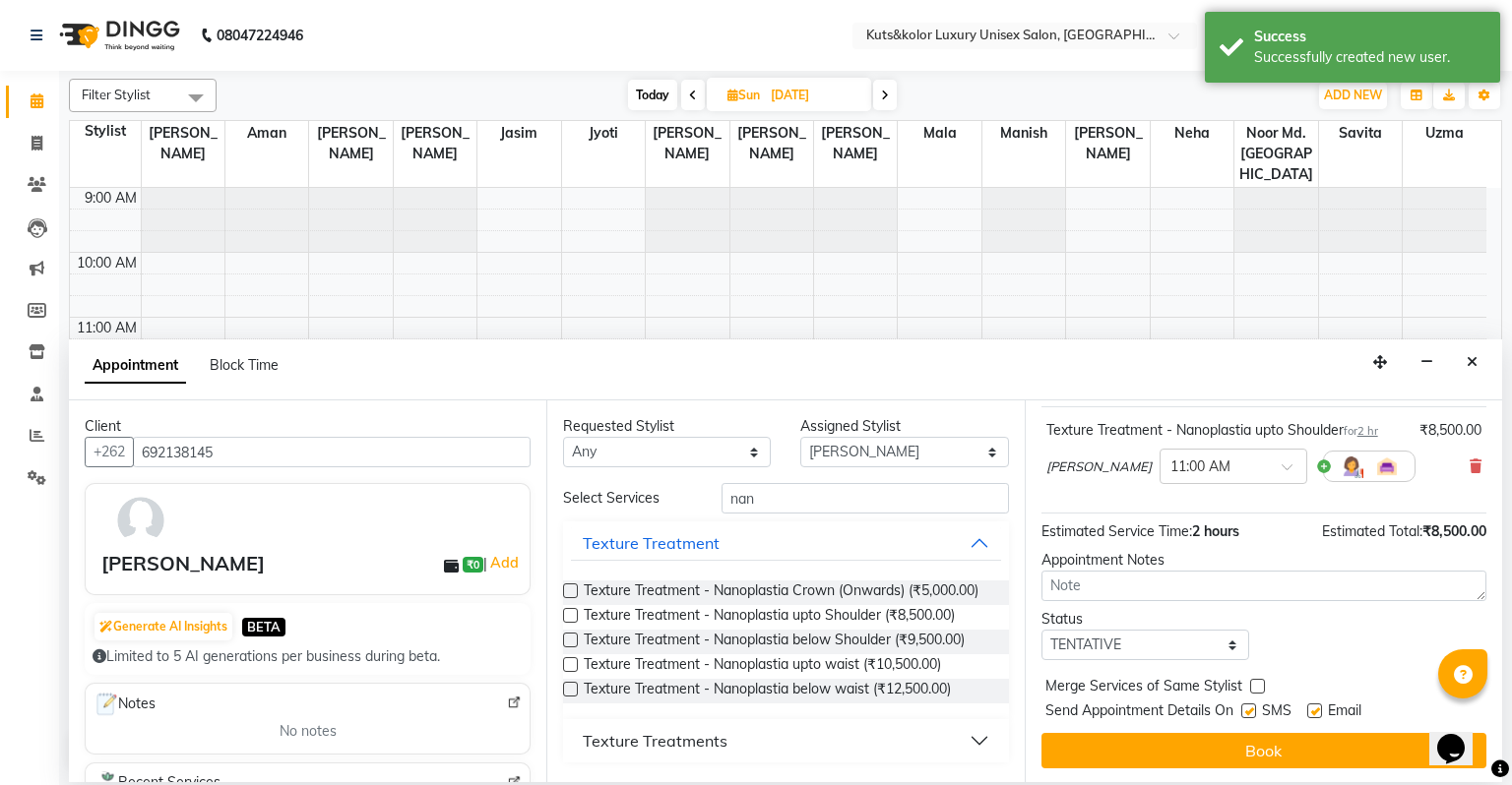
click at [1249, 715] on label at bounding box center [1248, 711] width 15 height 15
click at [1249, 715] on input "checkbox" at bounding box center [1247, 713] width 13 height 13
checkbox input "false"
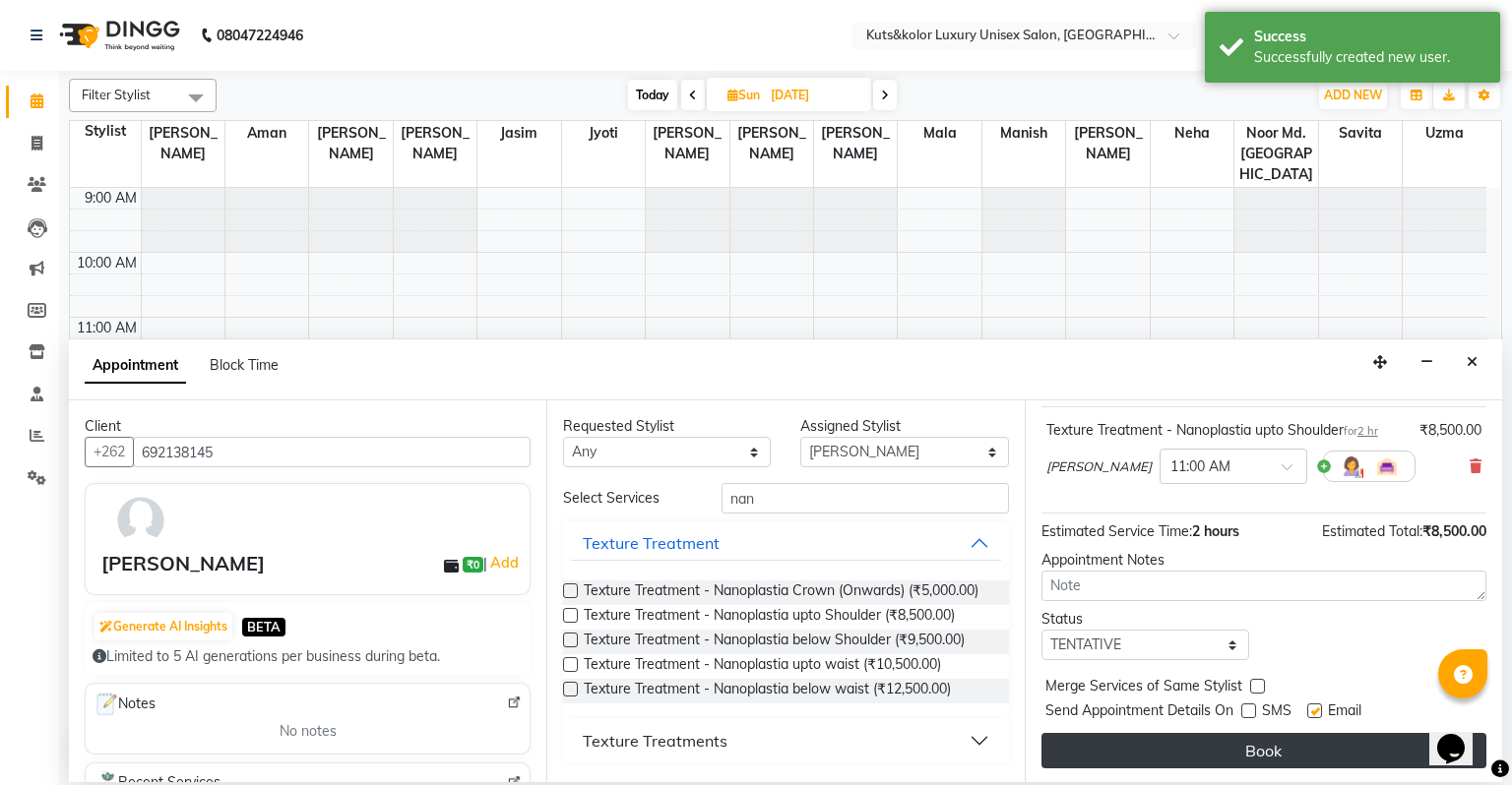
click at [1250, 743] on button "Book" at bounding box center [1263, 751] width 445 height 36
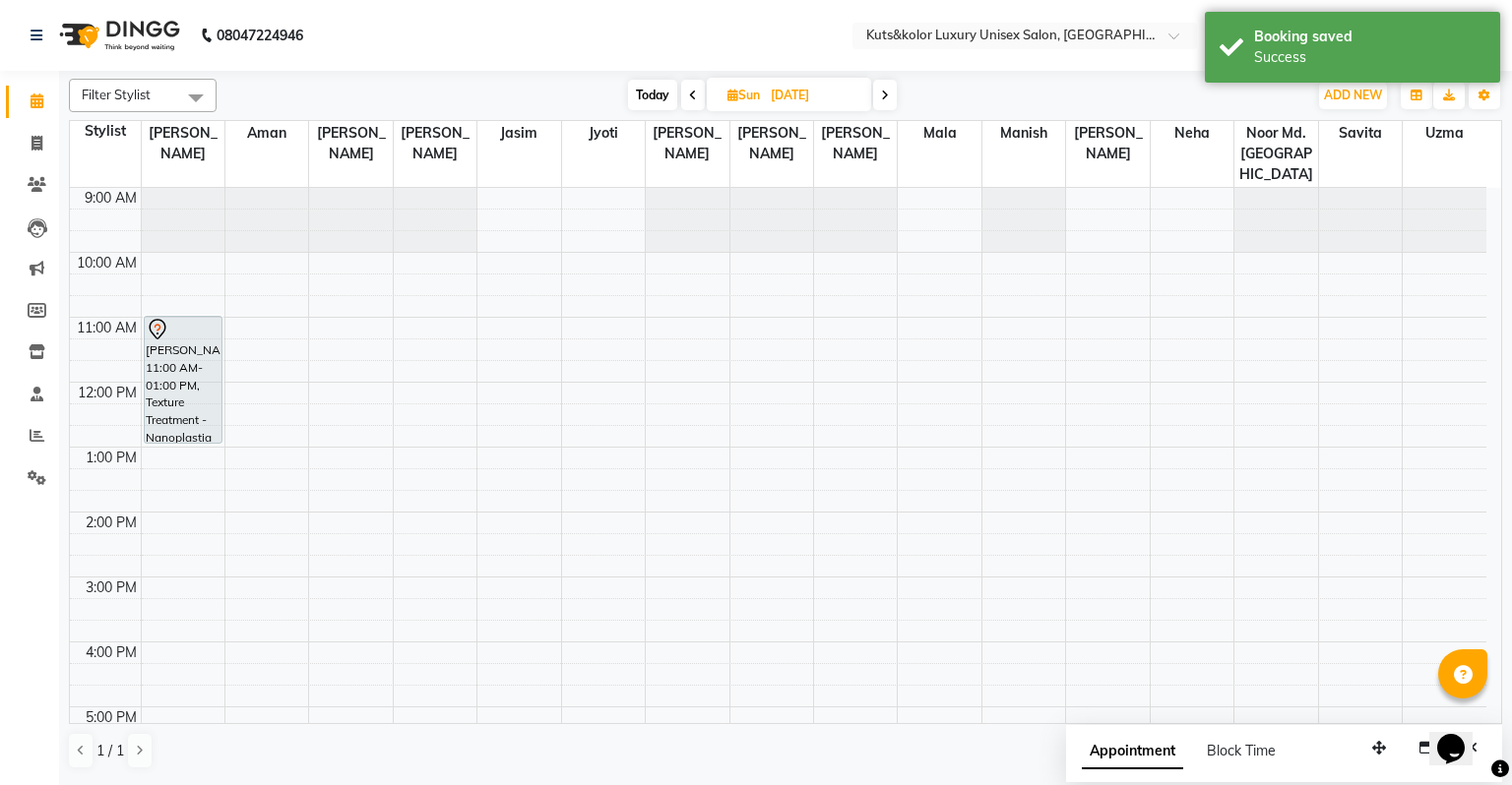
click at [779, 85] on input "[DATE]" at bounding box center [813, 95] width 98 height 30
select select "9"
select select "2025"
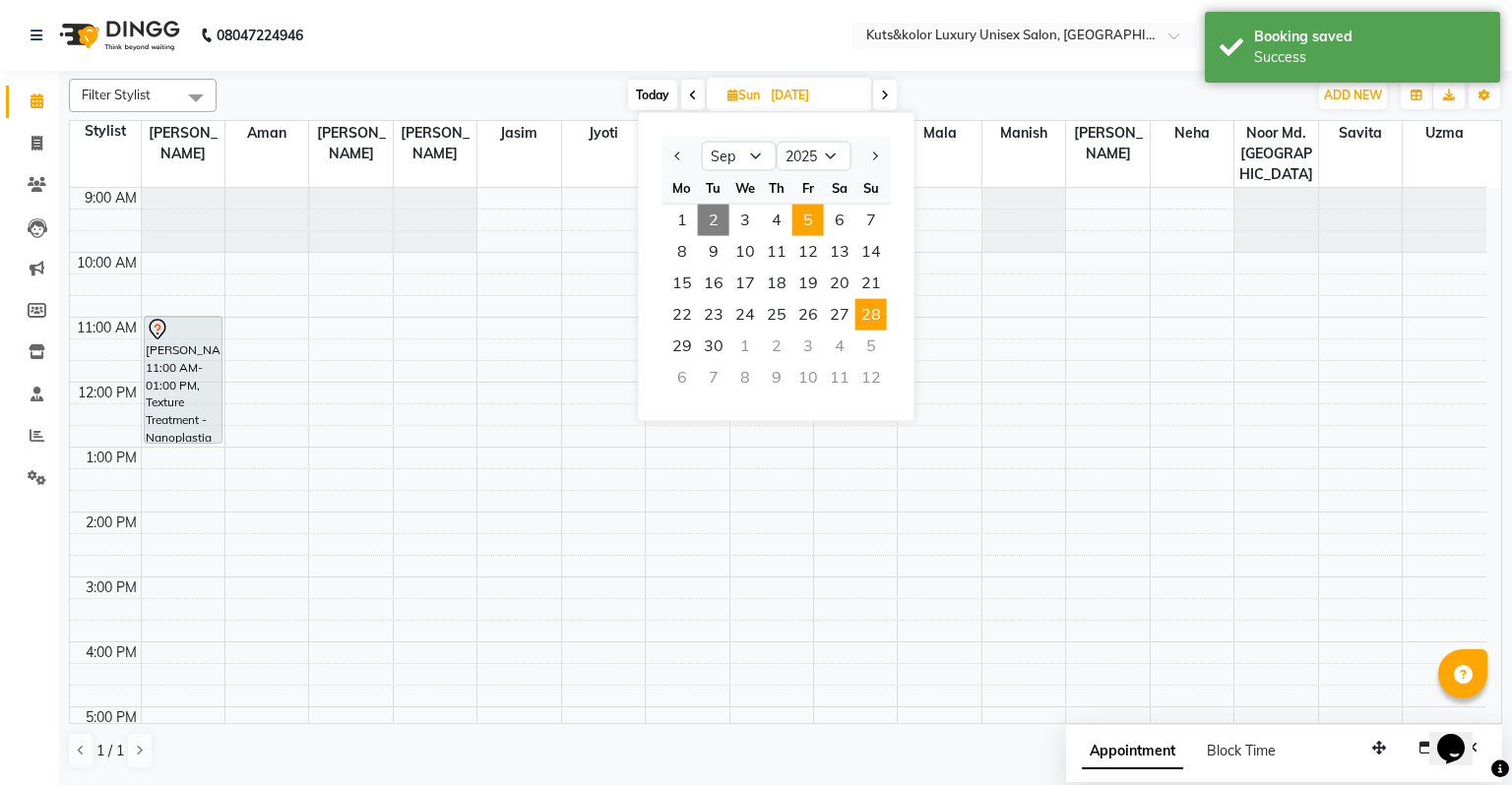
click at [803, 214] on span "5" at bounding box center [808, 221] width 32 height 32
type input "[DATE]"
